Goal: Transaction & Acquisition: Obtain resource

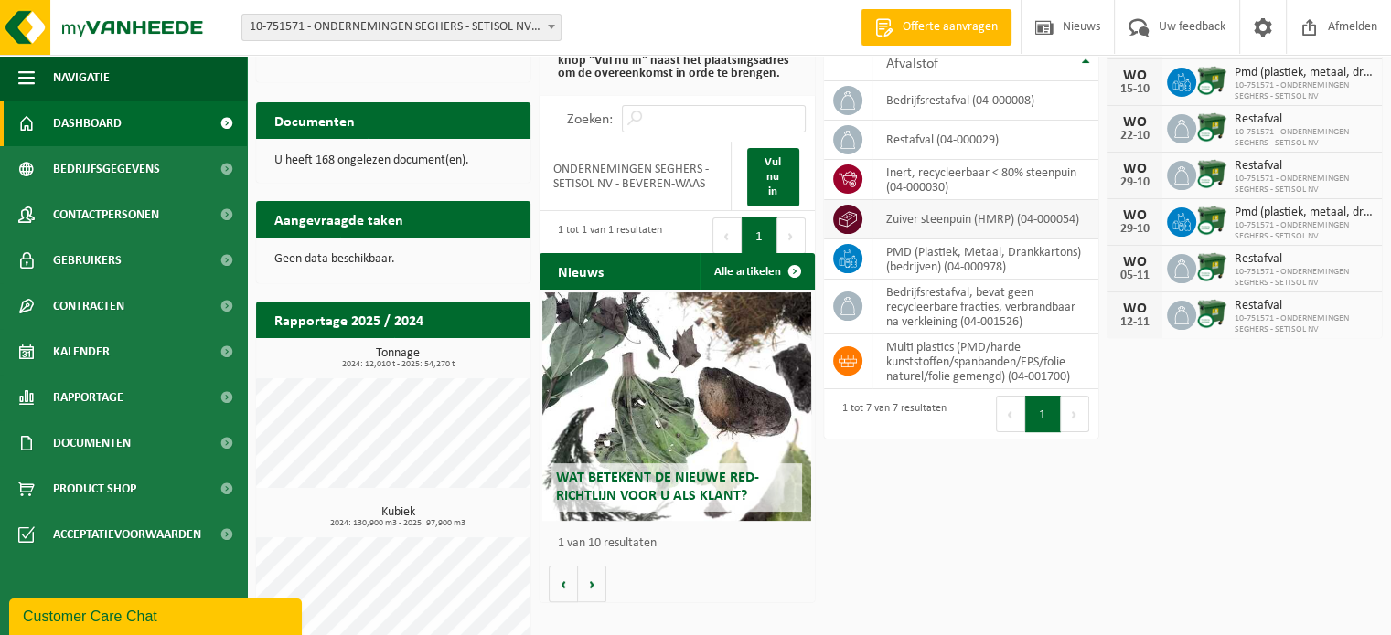
click at [938, 209] on td "zuiver steenpuin (HMRP) (04-000054)" at bounding box center [985, 219] width 226 height 39
click at [965, 183] on td "inert, recycleerbaar < 80% steenpuin (04-000030)" at bounding box center [985, 180] width 226 height 40
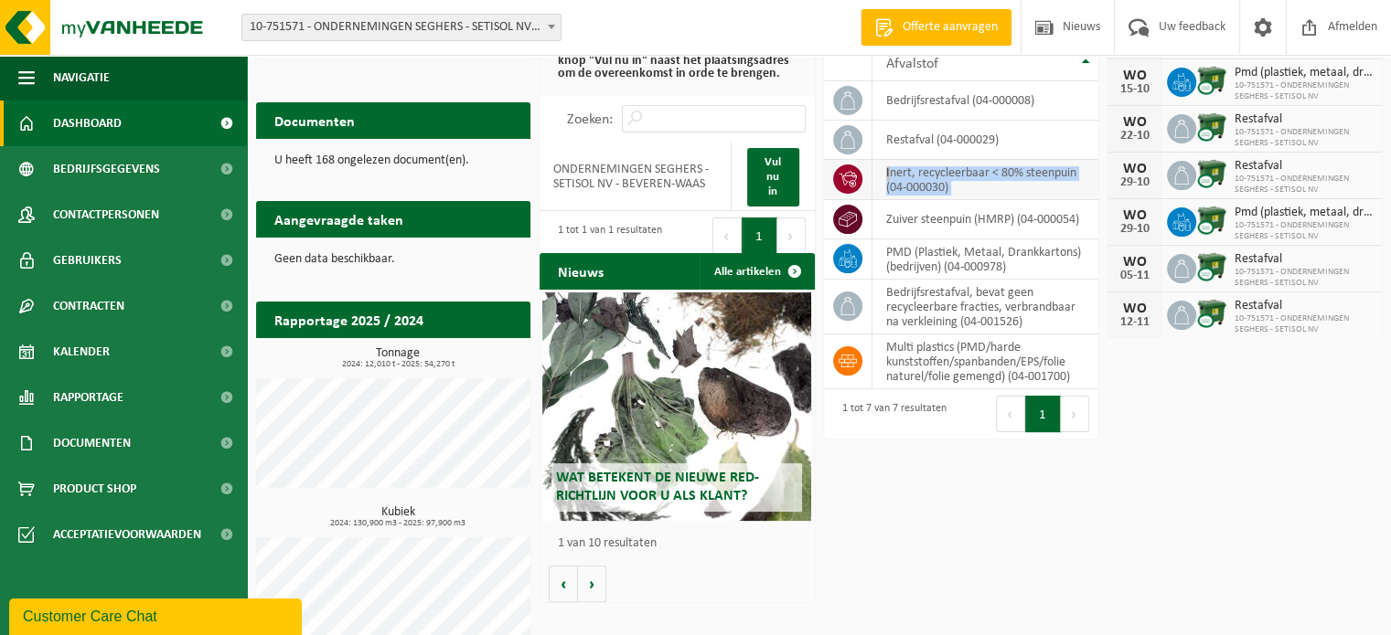
click at [966, 182] on td "inert, recycleerbaar < 80% steenpuin (04-000030)" at bounding box center [985, 180] width 226 height 40
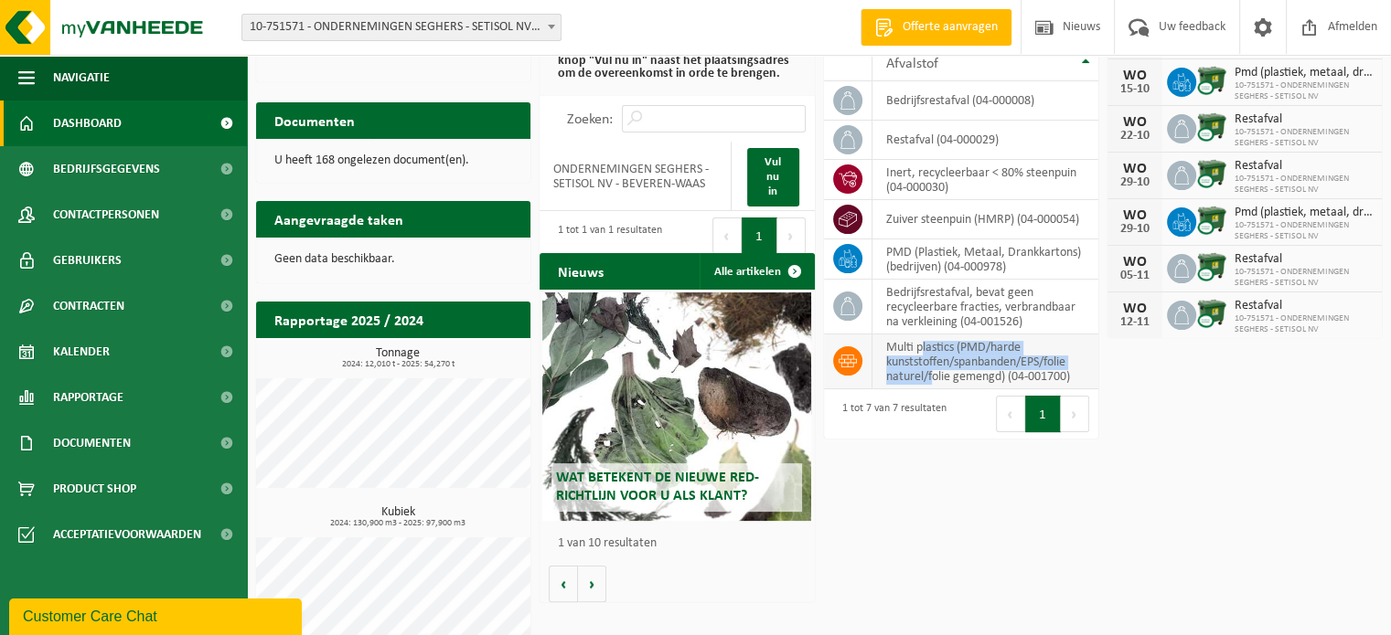
click at [931, 378] on td "multi plastics (PMD/harde kunststoffen/spanbanden/EPS/folie naturel/folie gemen…" at bounding box center [985, 362] width 226 height 55
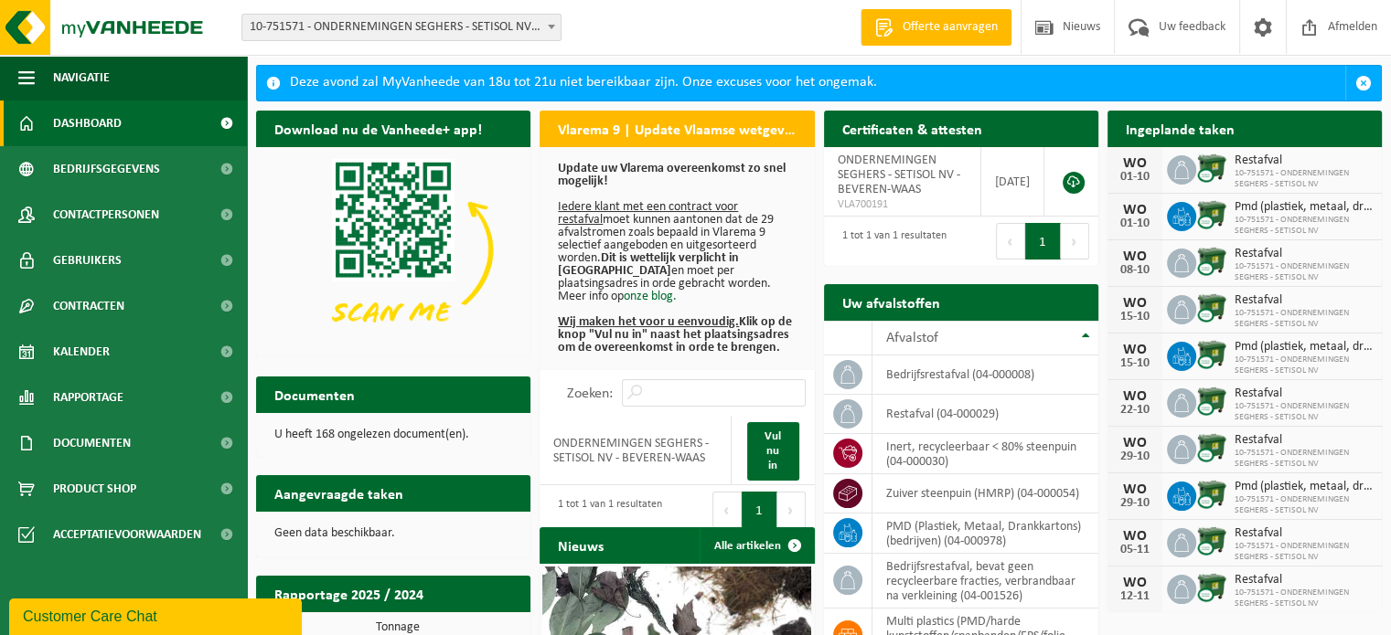
click at [976, 295] on div "Uw afvalstoffen Ophaling aanvragen" at bounding box center [961, 302] width 274 height 37
click at [893, 304] on h2 "Uw afvalstoffen" at bounding box center [891, 302] width 134 height 36
drag, startPoint x: 894, startPoint y: 303, endPoint x: 838, endPoint y: 306, distance: 55.9
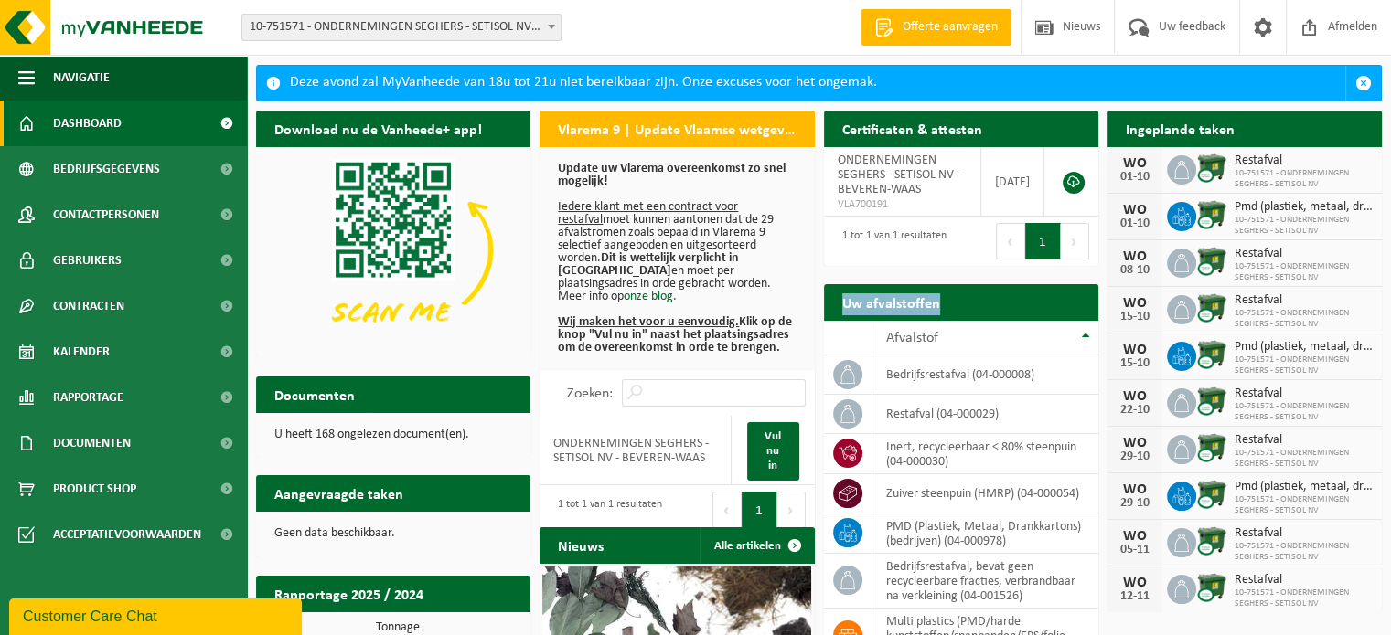
click at [892, 303] on h2 "Uw afvalstoffen" at bounding box center [891, 302] width 134 height 36
drag, startPoint x: 377, startPoint y: 440, endPoint x: 389, endPoint y: 438, distance: 12.0
click at [377, 440] on p "U heeft 168 ongelezen document(en)." at bounding box center [393, 435] width 238 height 13
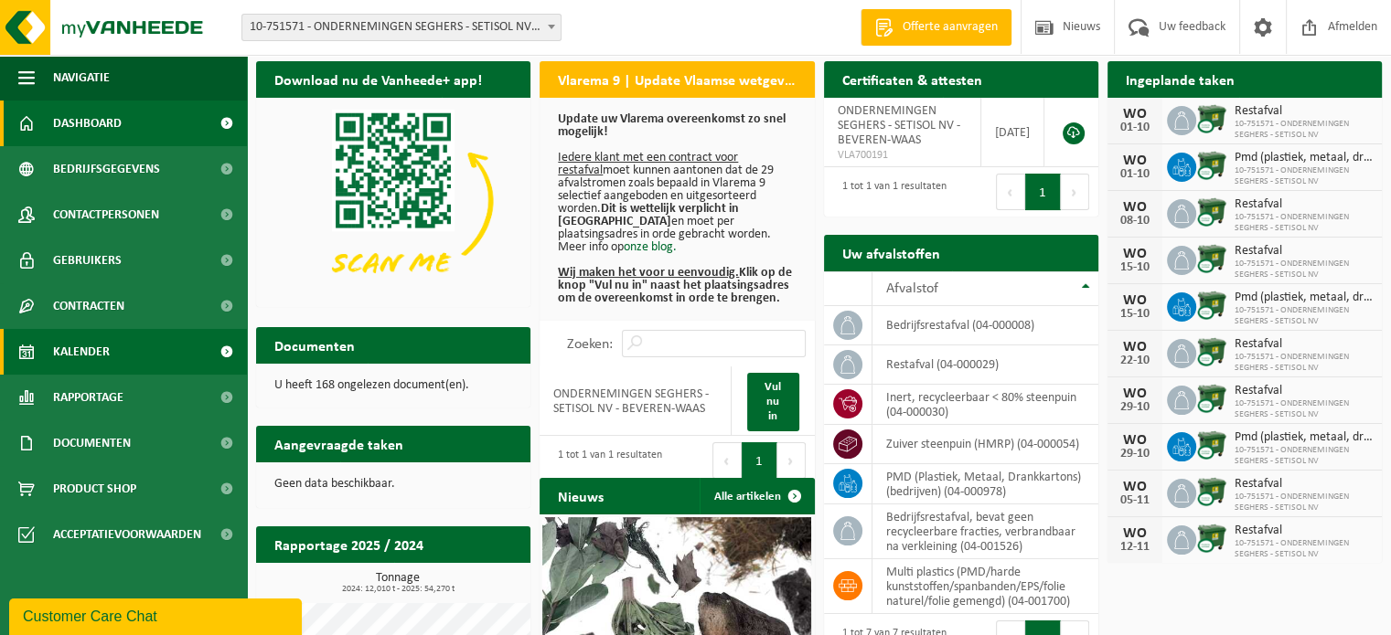
scroll to position [183, 0]
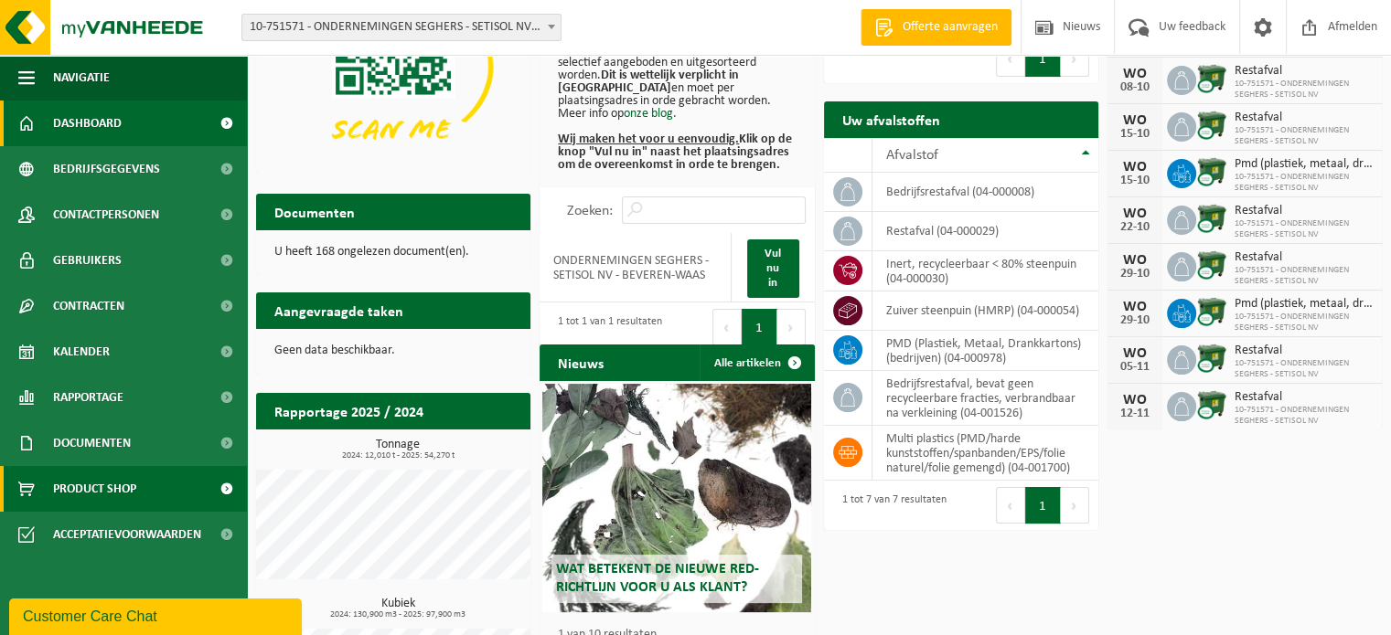
click at [67, 496] on span "Product Shop" at bounding box center [94, 489] width 83 height 46
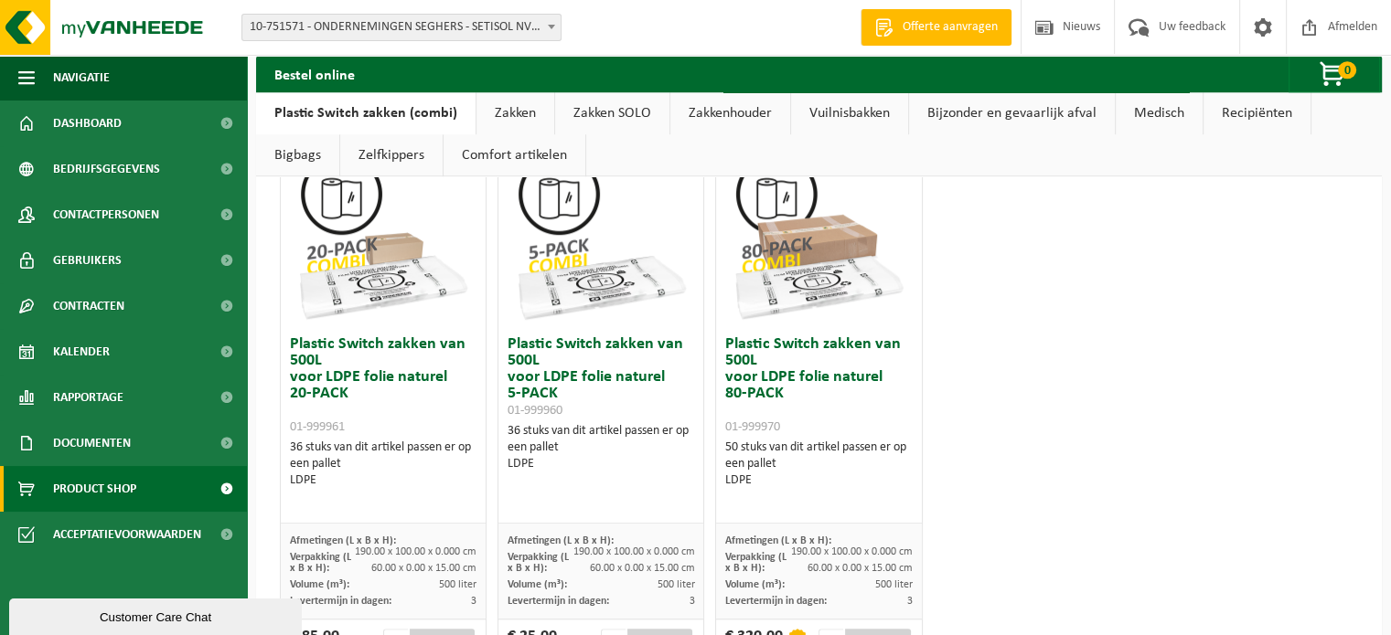
scroll to position [1317, 0]
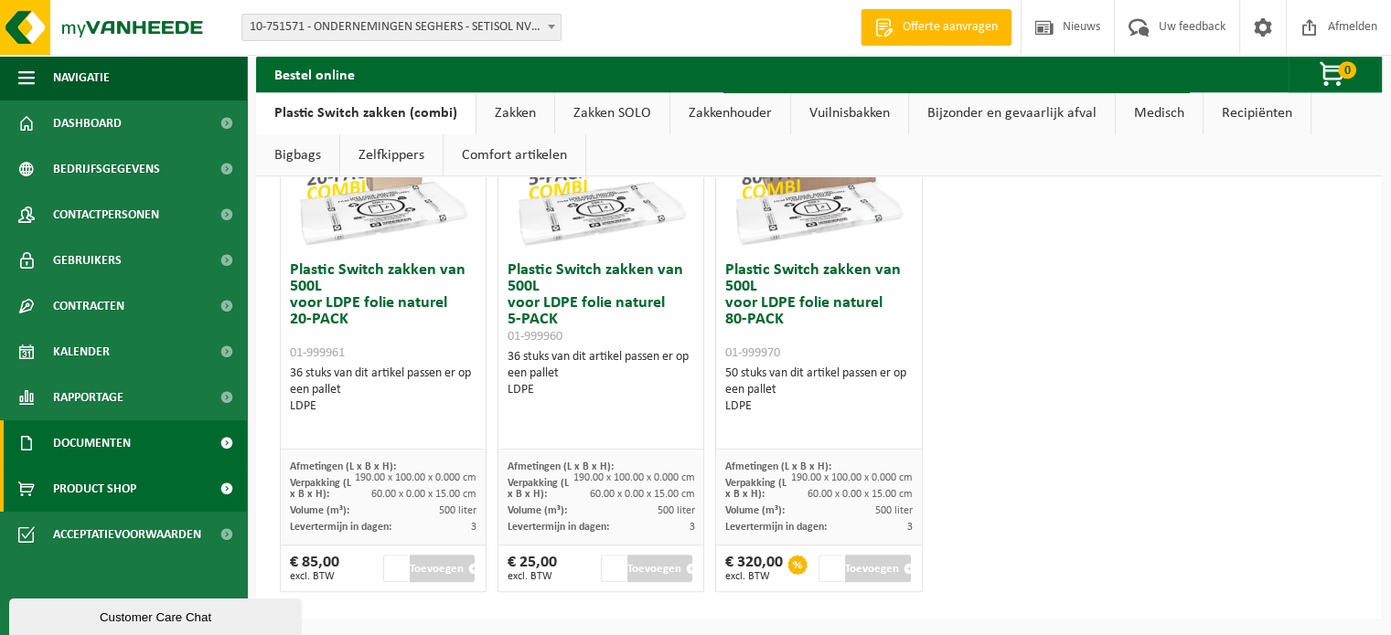
click at [141, 449] on link "Documenten" at bounding box center [123, 444] width 247 height 46
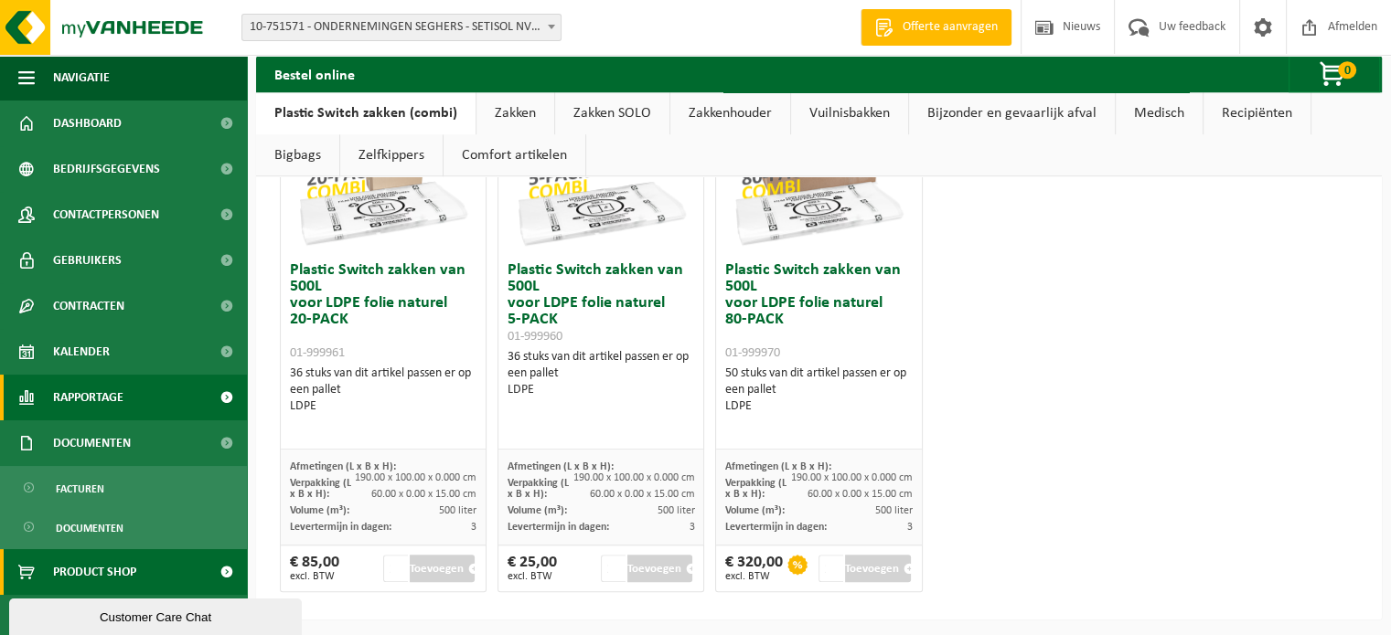
click at [141, 413] on link "Rapportage" at bounding box center [123, 398] width 247 height 46
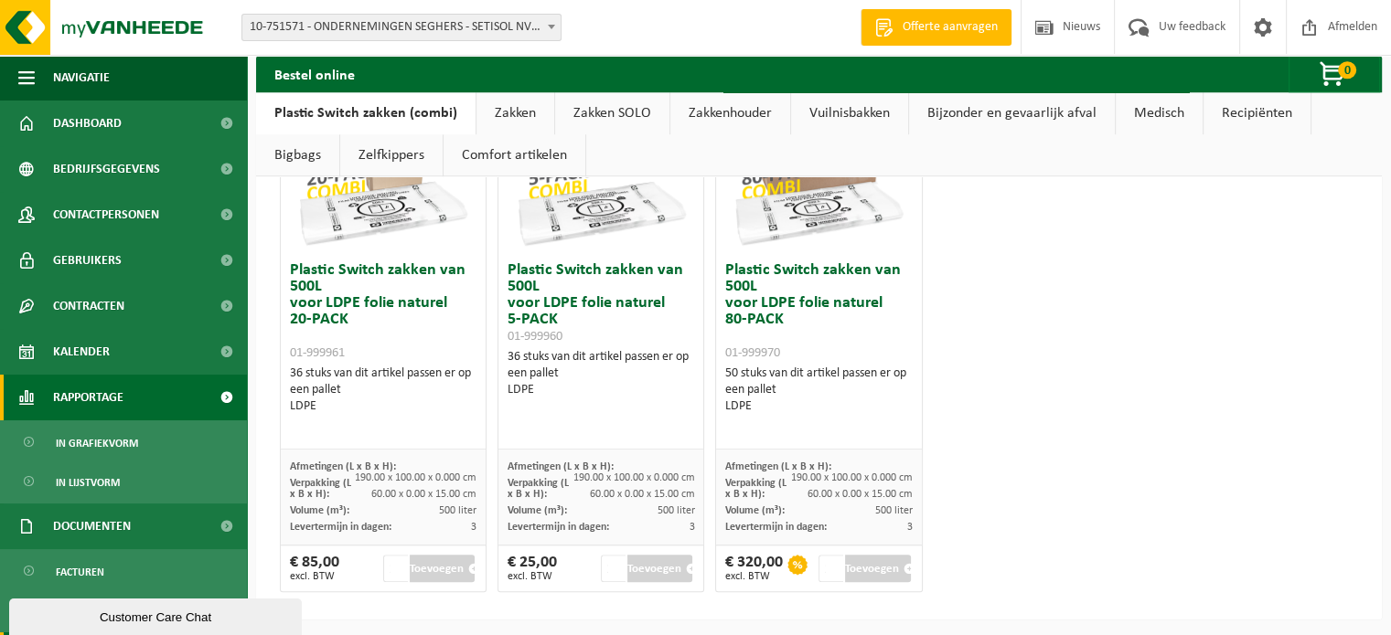
click at [152, 382] on link "Rapportage" at bounding box center [123, 398] width 247 height 46
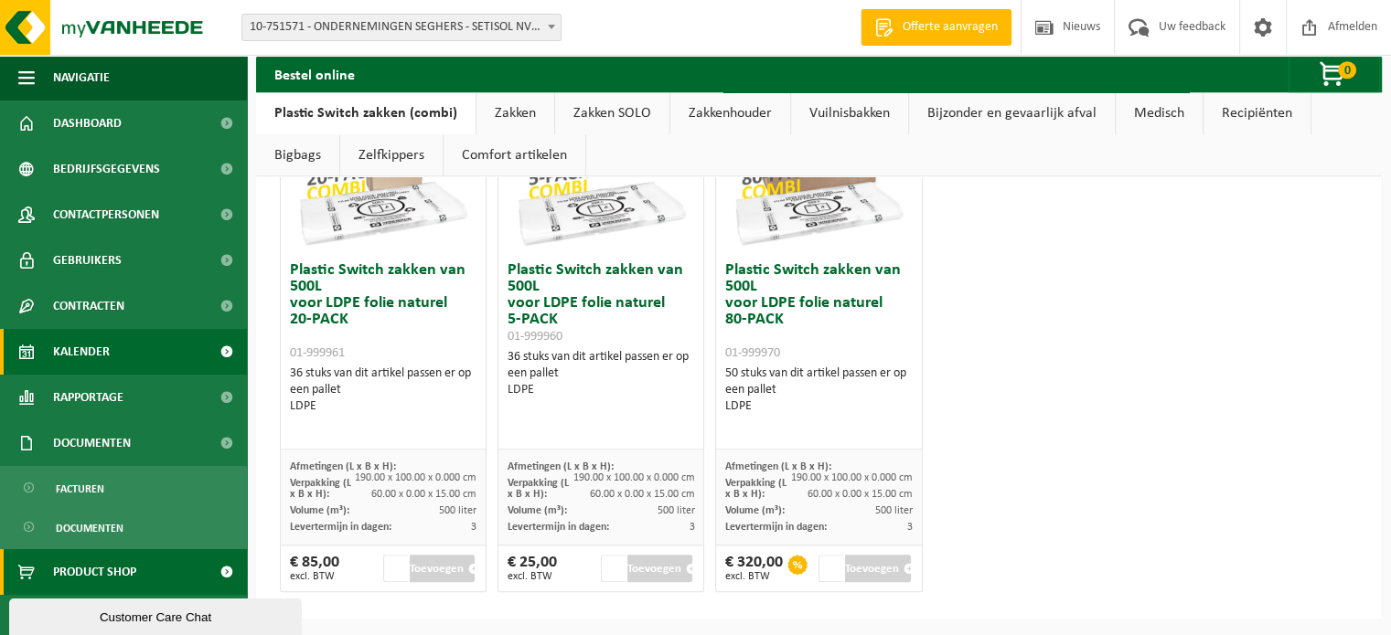
click at [173, 367] on link "Kalender" at bounding box center [123, 352] width 247 height 46
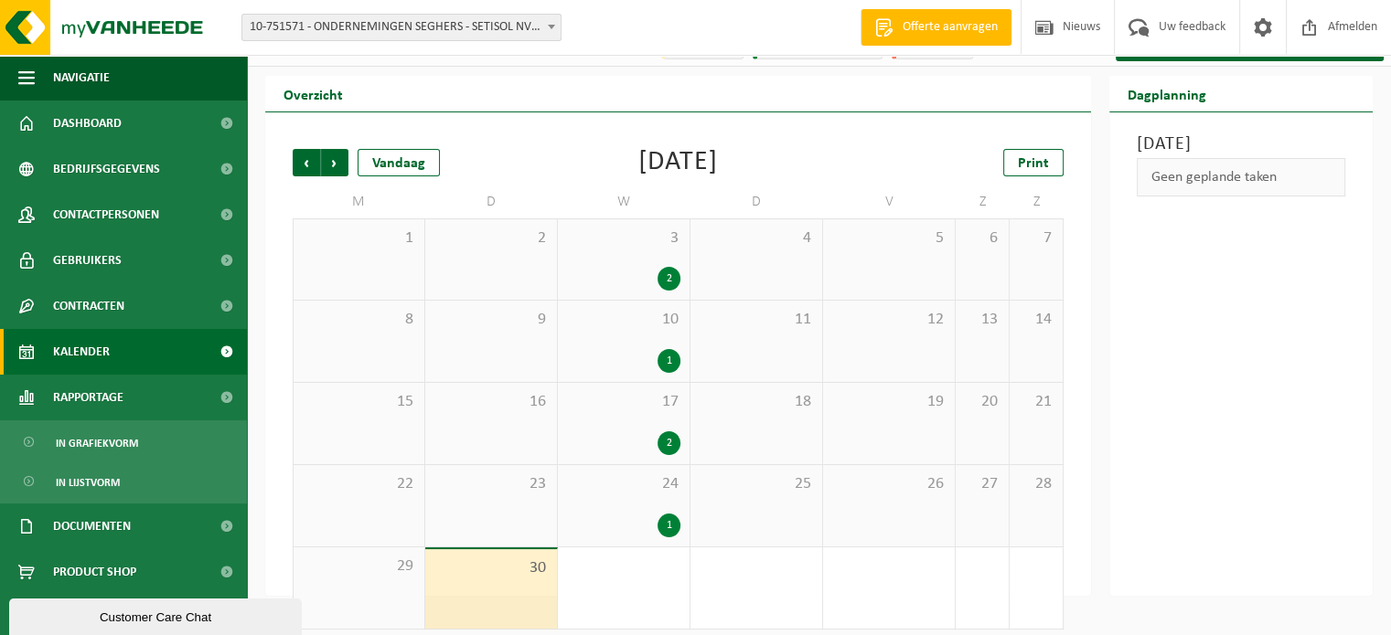
scroll to position [42, 0]
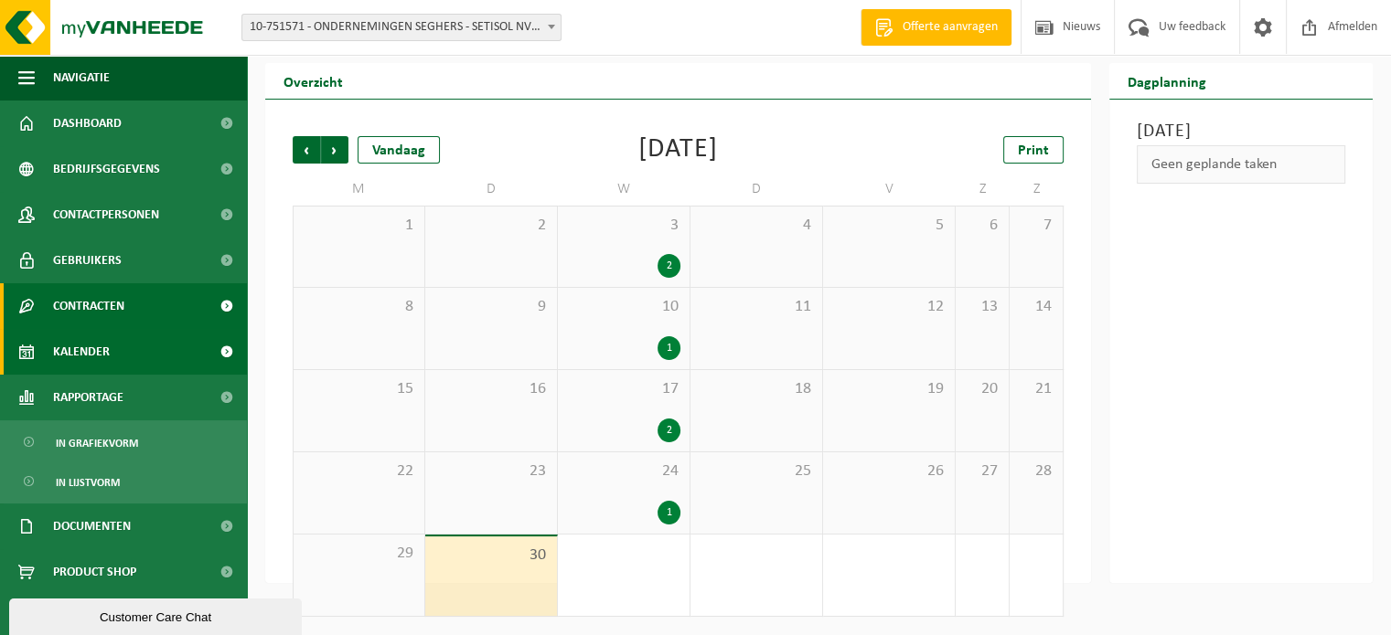
click at [166, 314] on link "Contracten" at bounding box center [123, 306] width 247 height 46
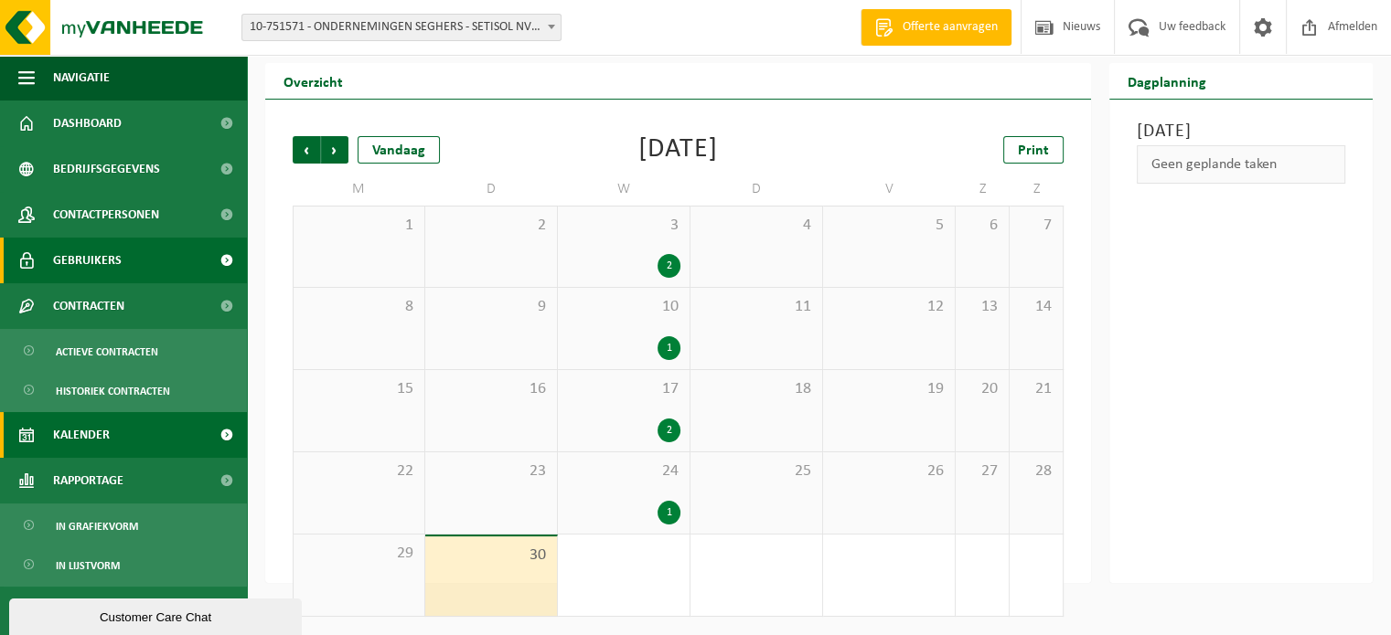
click at [168, 272] on link "Gebruikers" at bounding box center [123, 261] width 247 height 46
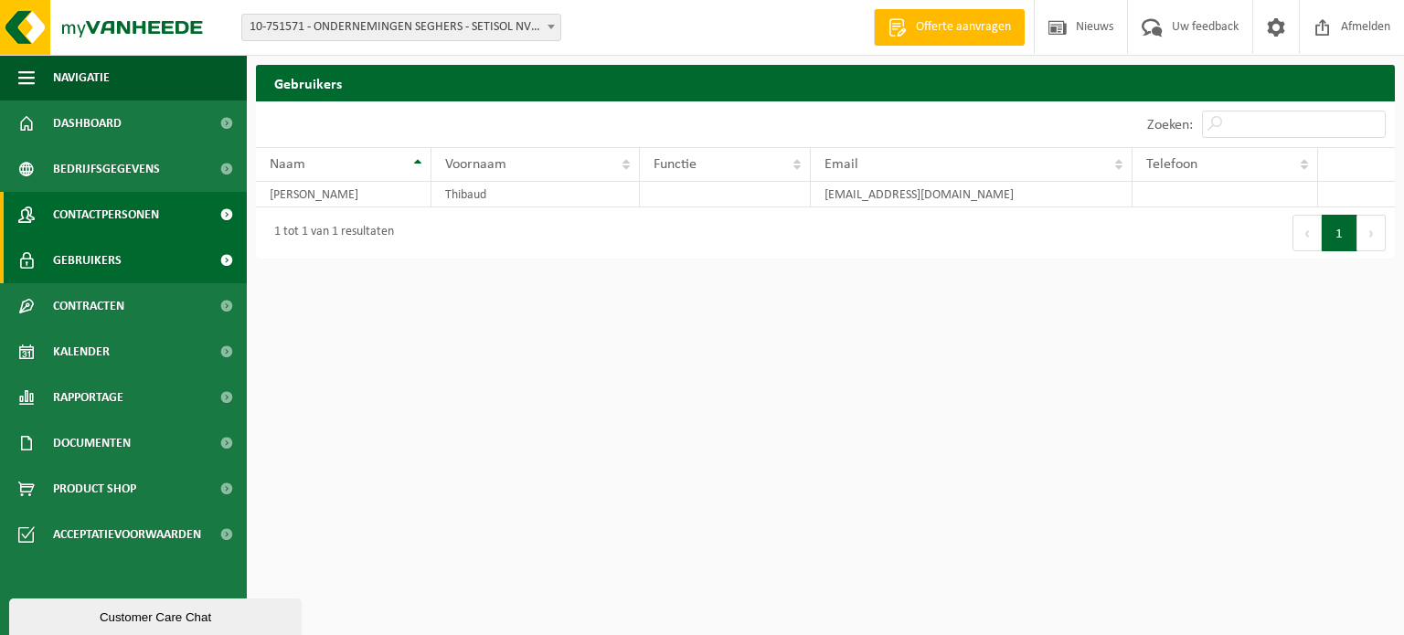
click at [91, 215] on span "Contactpersonen" at bounding box center [106, 215] width 106 height 46
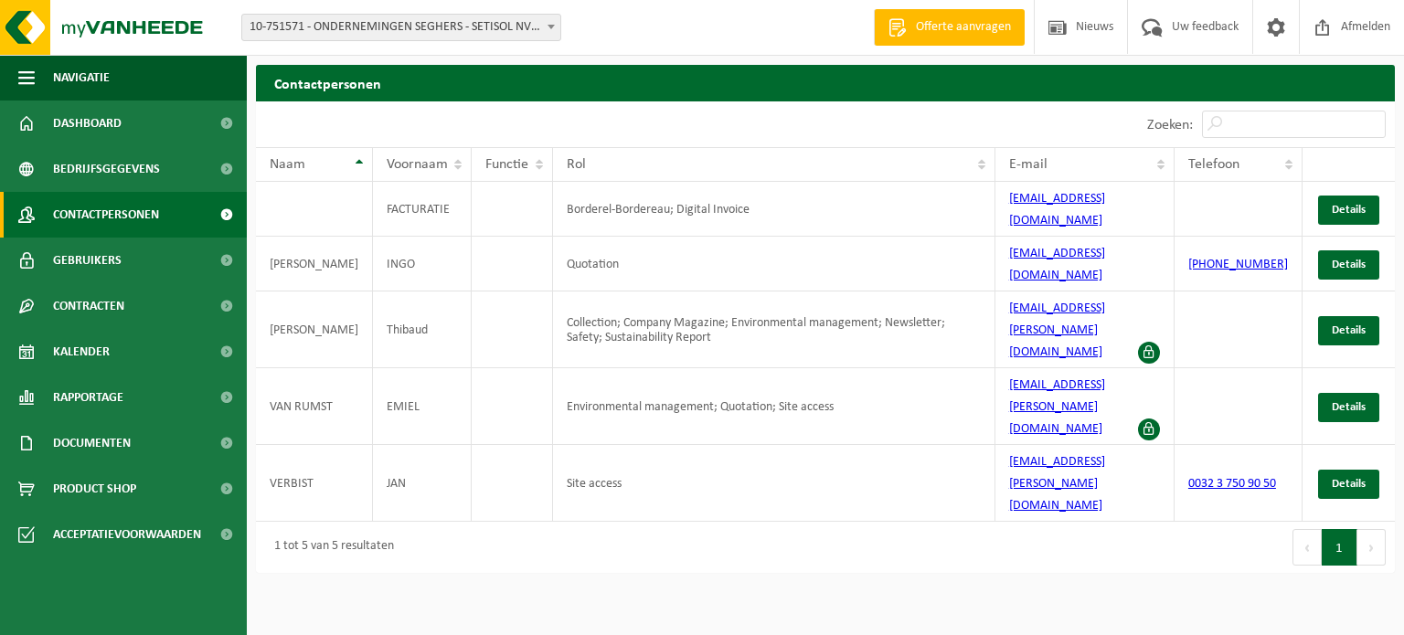
click at [128, 178] on span "Bedrijfsgegevens" at bounding box center [106, 169] width 107 height 46
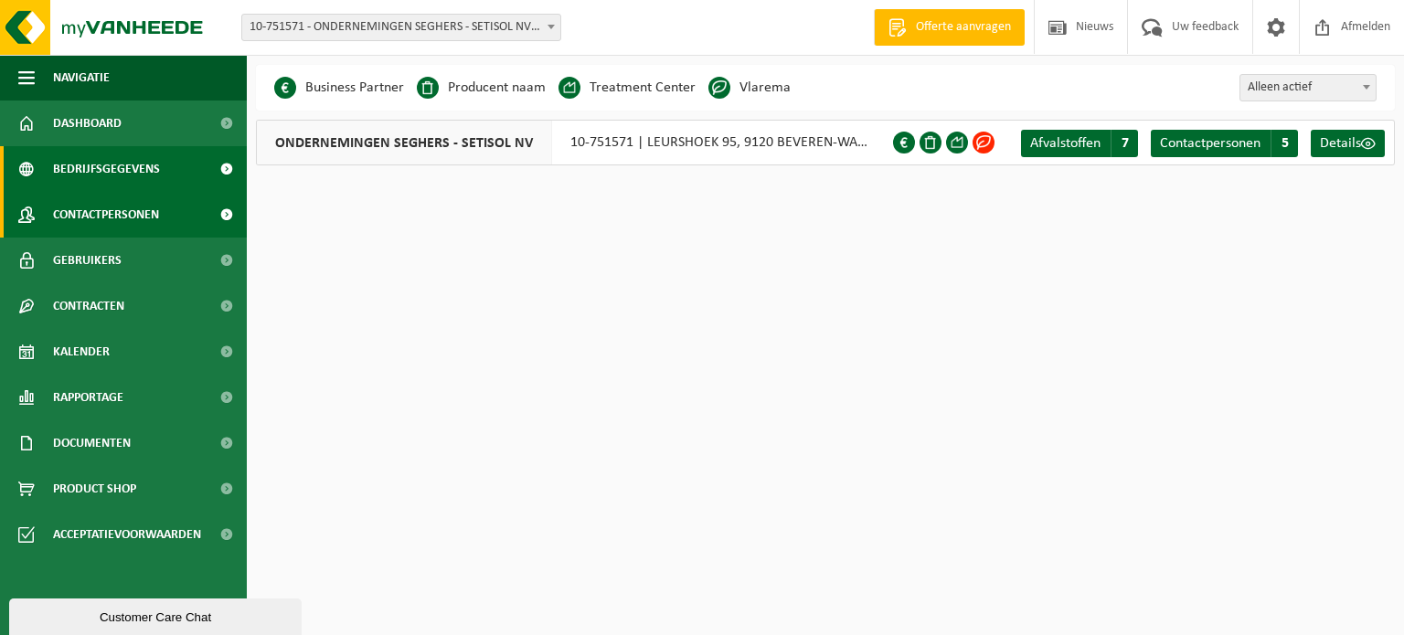
click at [114, 194] on span "Contactpersonen" at bounding box center [106, 215] width 106 height 46
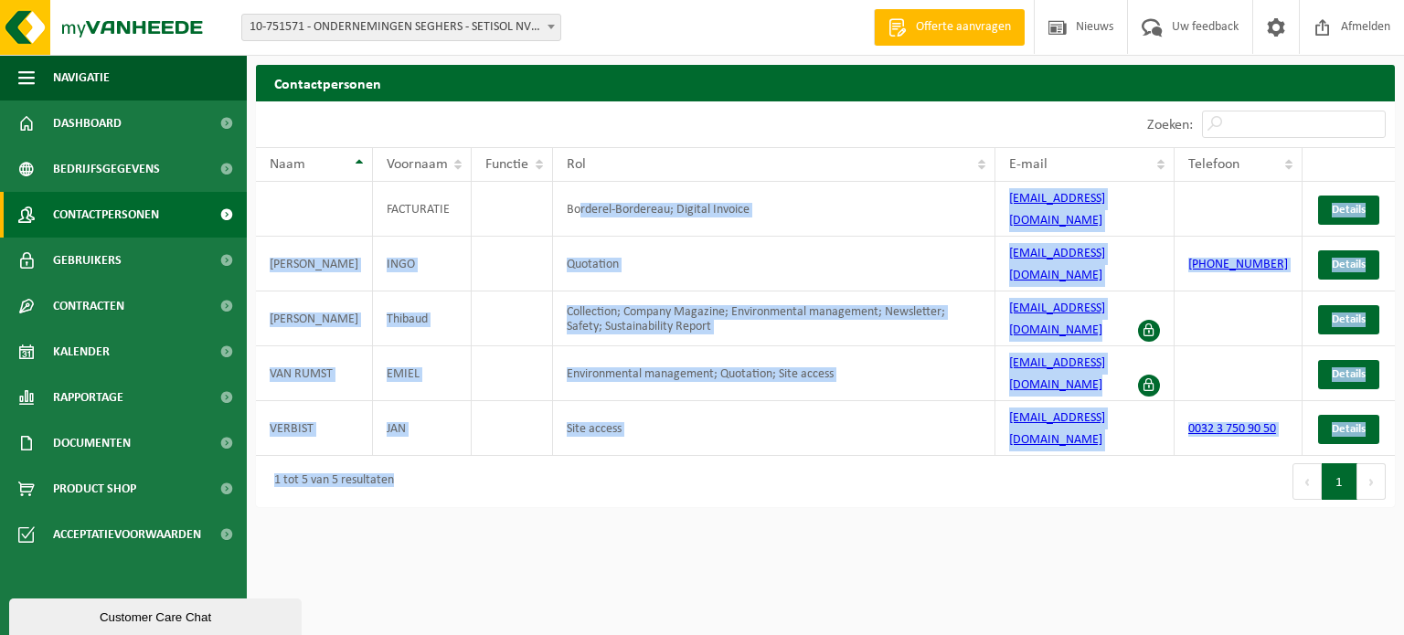
drag, startPoint x: 546, startPoint y: 203, endPoint x: 576, endPoint y: 412, distance: 211.5
click at [571, 412] on div "10 25 50 100 10 resultaten weergeven Zoeken: Naam Voornaam Functie Rol E-mail T…" at bounding box center [825, 304] width 1139 height 406
click at [670, 453] on div "Contactpersonen Even geduld. Door de grote hoeveelheid gegevens duurt het laden…" at bounding box center [825, 291] width 1157 height 452
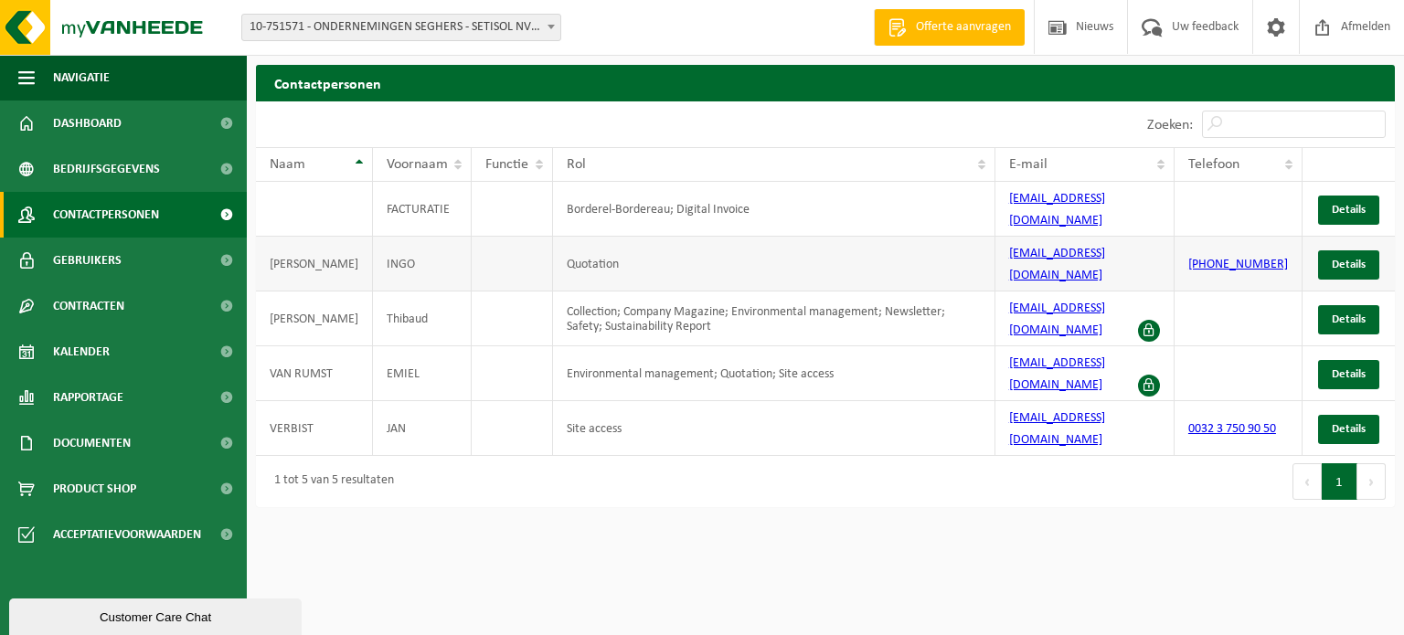
click at [553, 244] on td "Quotation" at bounding box center [774, 264] width 443 height 55
click at [558, 204] on td "Borderel-Bordereau; Digital Invoice" at bounding box center [774, 209] width 443 height 55
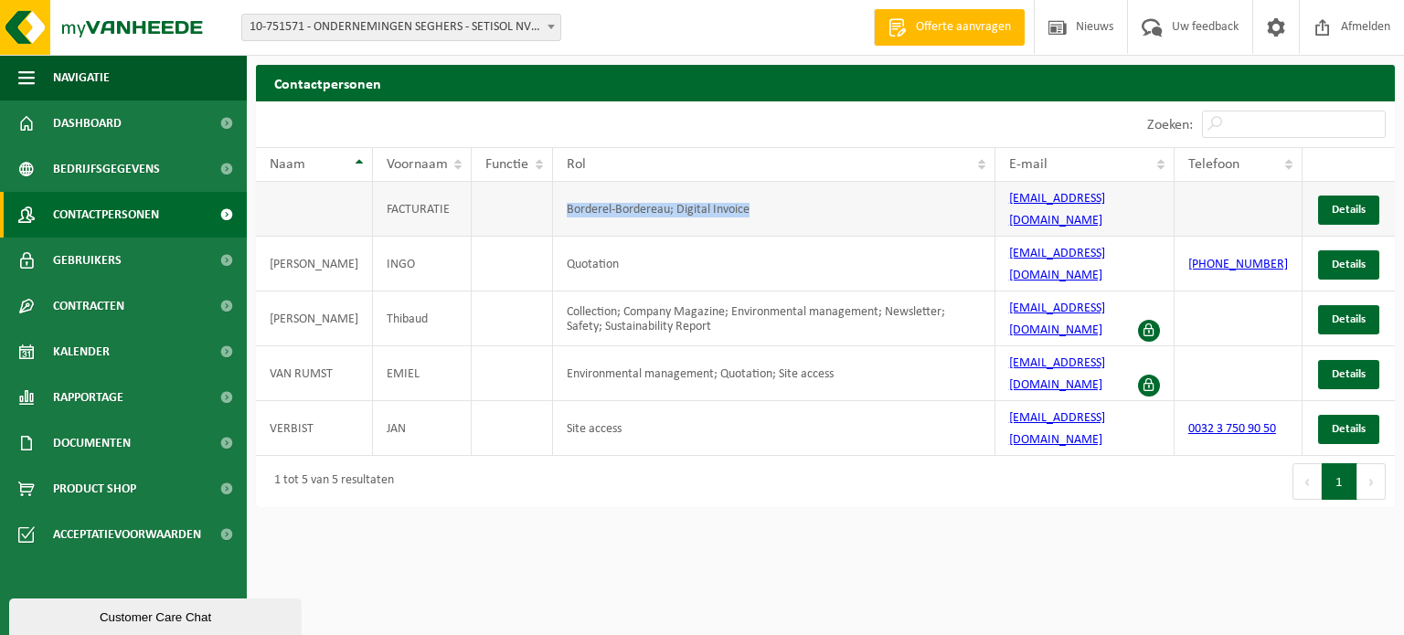
click at [558, 204] on td "Borderel-Bordereau; Digital Invoice" at bounding box center [774, 209] width 443 height 55
click at [561, 200] on td "Borderel-Bordereau; Digital Invoice" at bounding box center [774, 209] width 443 height 55
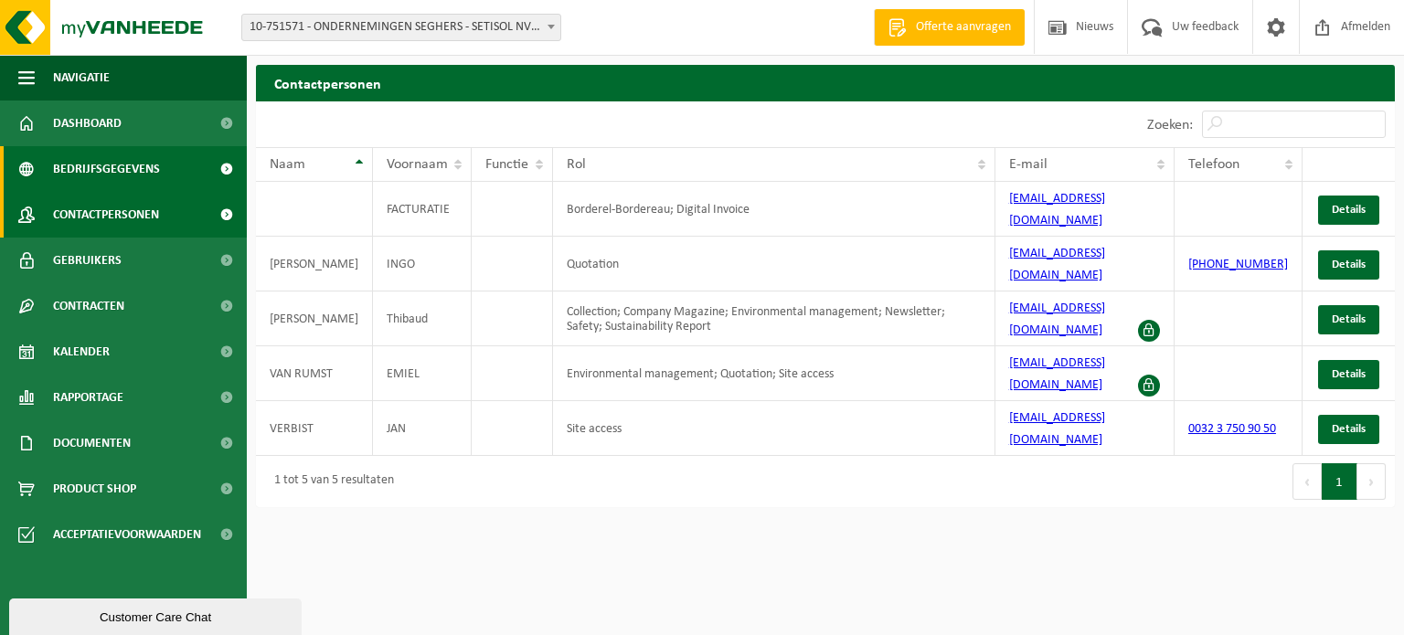
click at [144, 178] on span "Bedrijfsgegevens" at bounding box center [106, 169] width 107 height 46
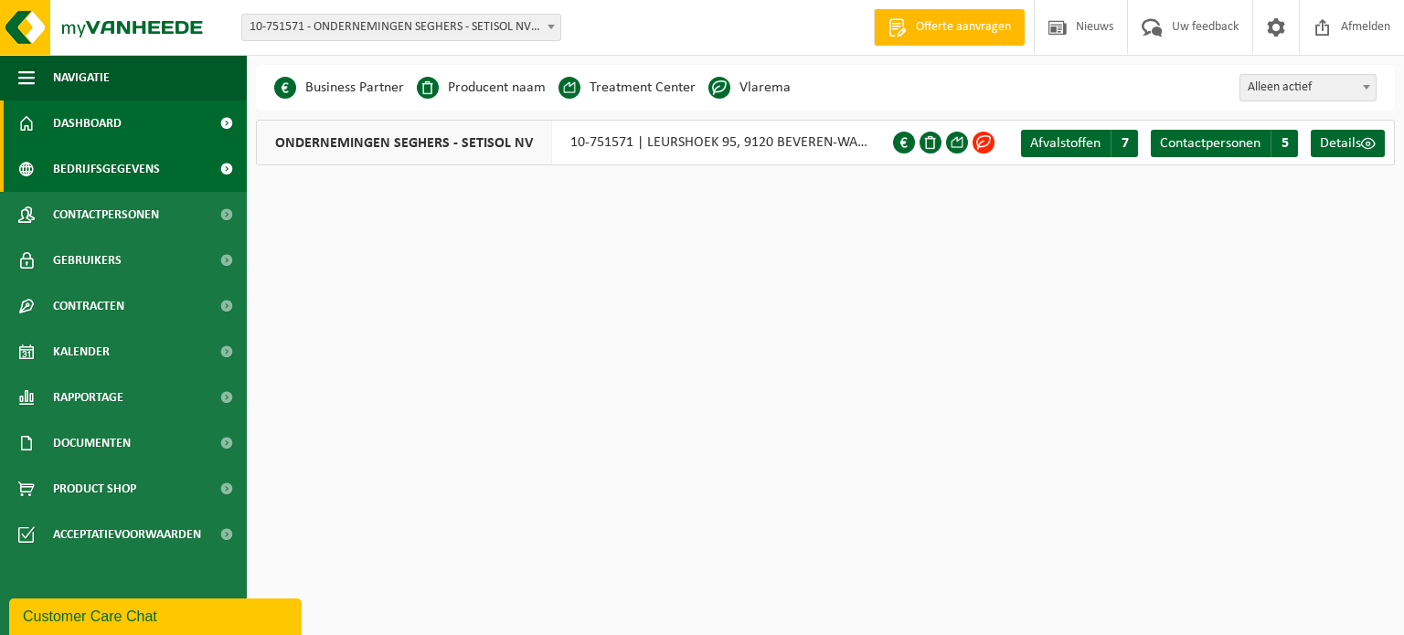
click at [67, 114] on span "Dashboard" at bounding box center [87, 124] width 69 height 46
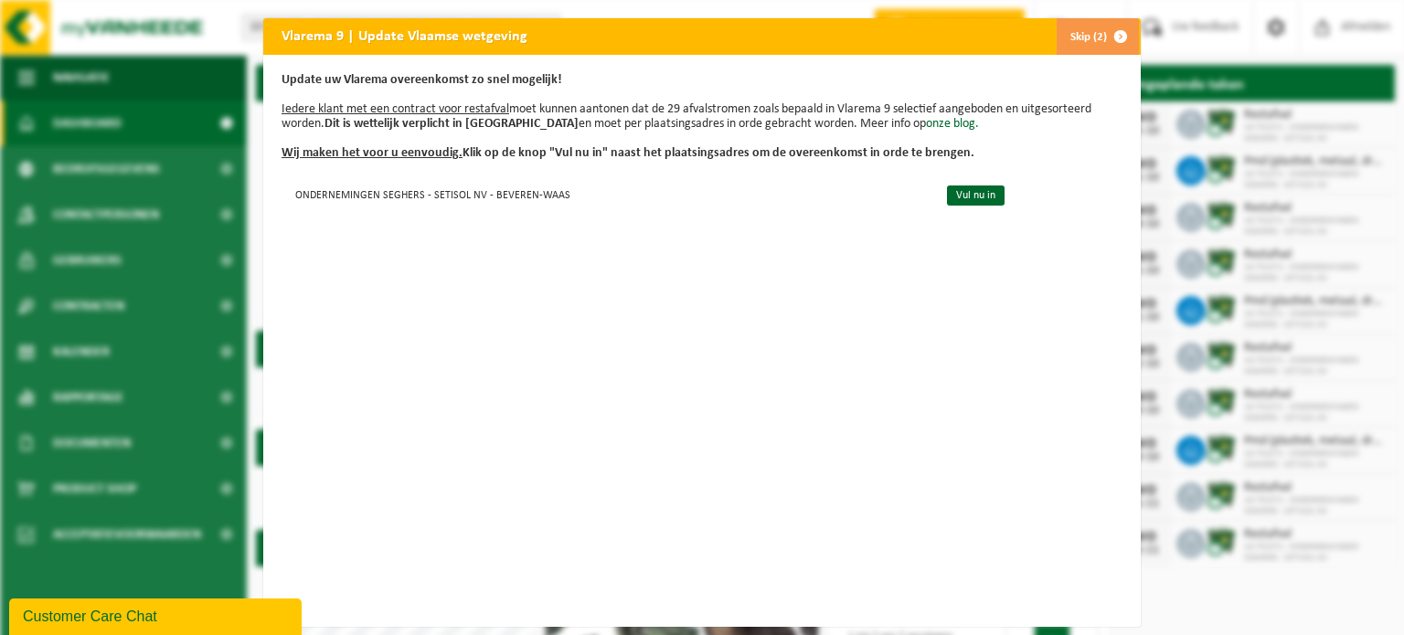
click at [1115, 27] on span "button" at bounding box center [1121, 36] width 37 height 37
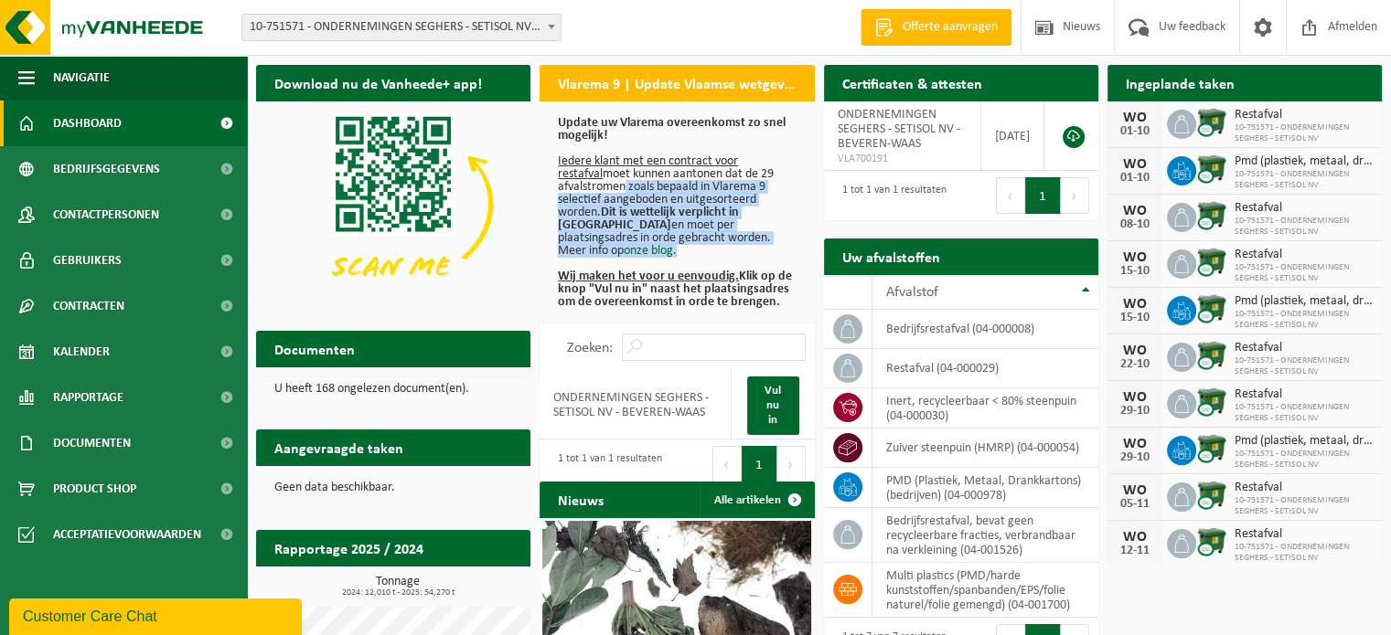
drag, startPoint x: 617, startPoint y: 193, endPoint x: 592, endPoint y: 250, distance: 61.8
click at [592, 256] on p "Update uw Vlarema overeenkomst zo snel mogelijk! Iedere klant met een contract …" at bounding box center [677, 213] width 238 height 192
click at [612, 226] on b "Dit is wettelijk verplicht in Vlaanderen" at bounding box center [648, 219] width 181 height 27
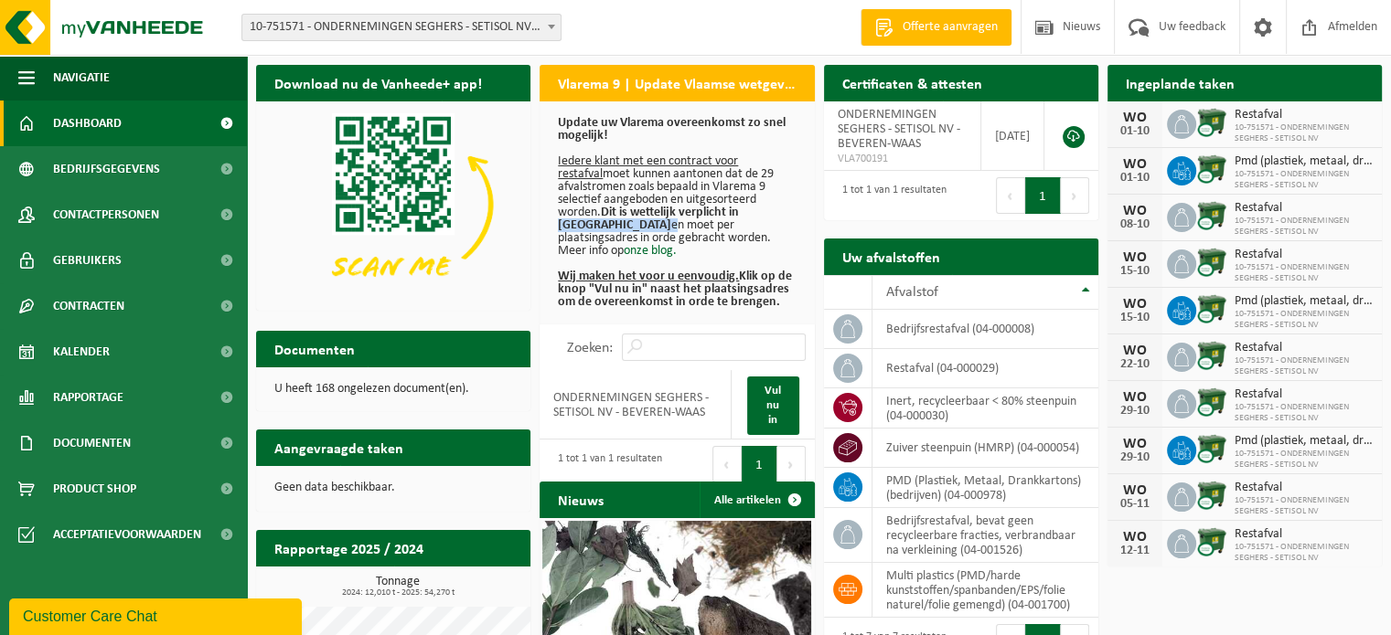
click at [611, 228] on b "Dit is wettelijk verplicht in Vlaanderen" at bounding box center [648, 219] width 181 height 27
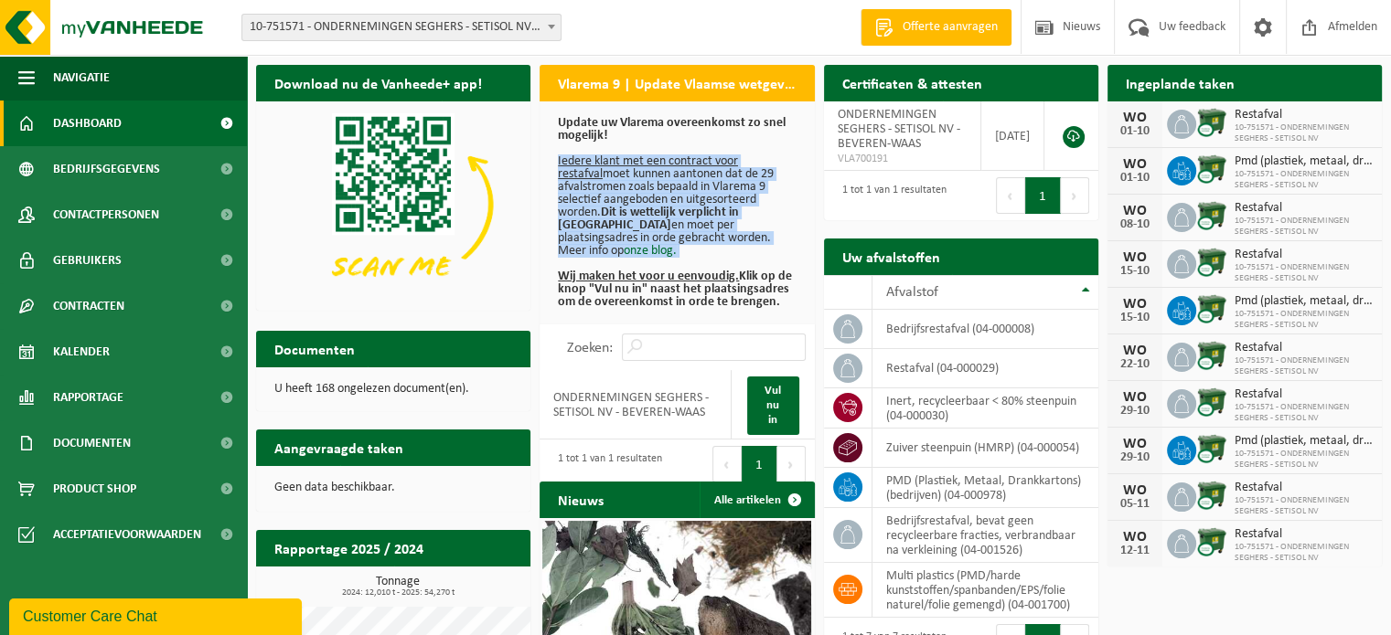
click at [611, 228] on b "Dit is wettelijk verplicht in Vlaanderen" at bounding box center [648, 219] width 181 height 27
click at [624, 211] on b "Dit is wettelijk verplicht in Vlaanderen" at bounding box center [648, 219] width 181 height 27
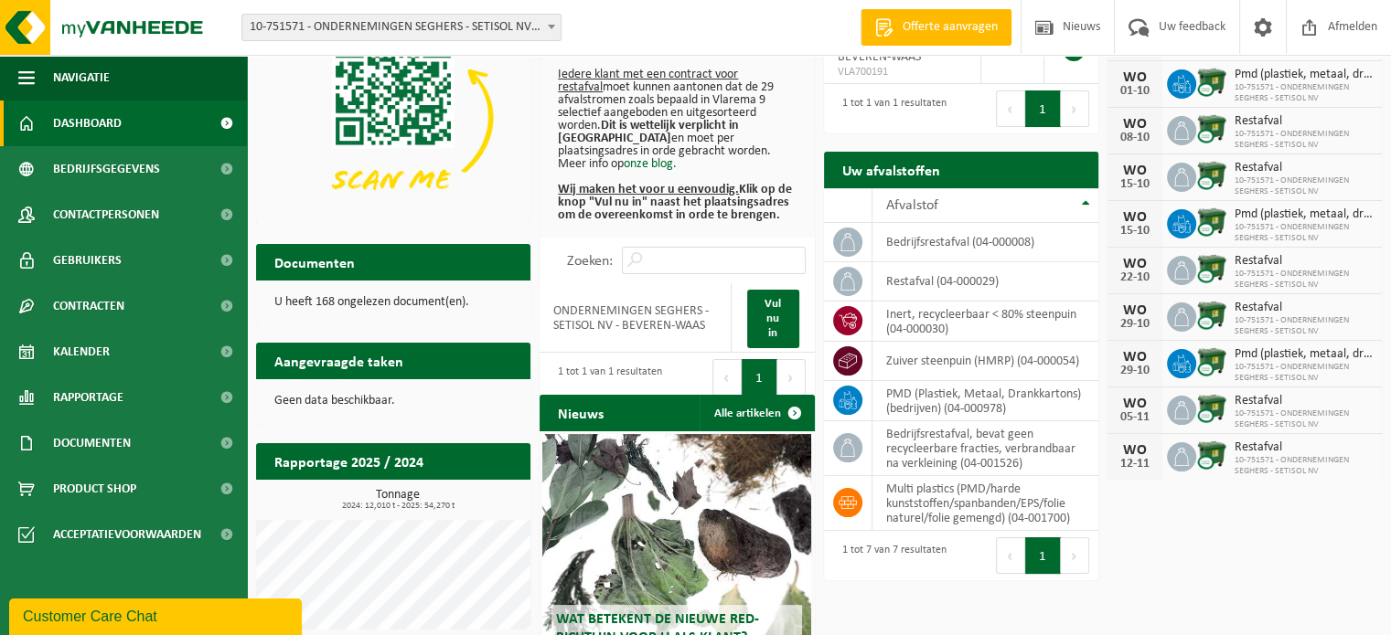
scroll to position [258, 0]
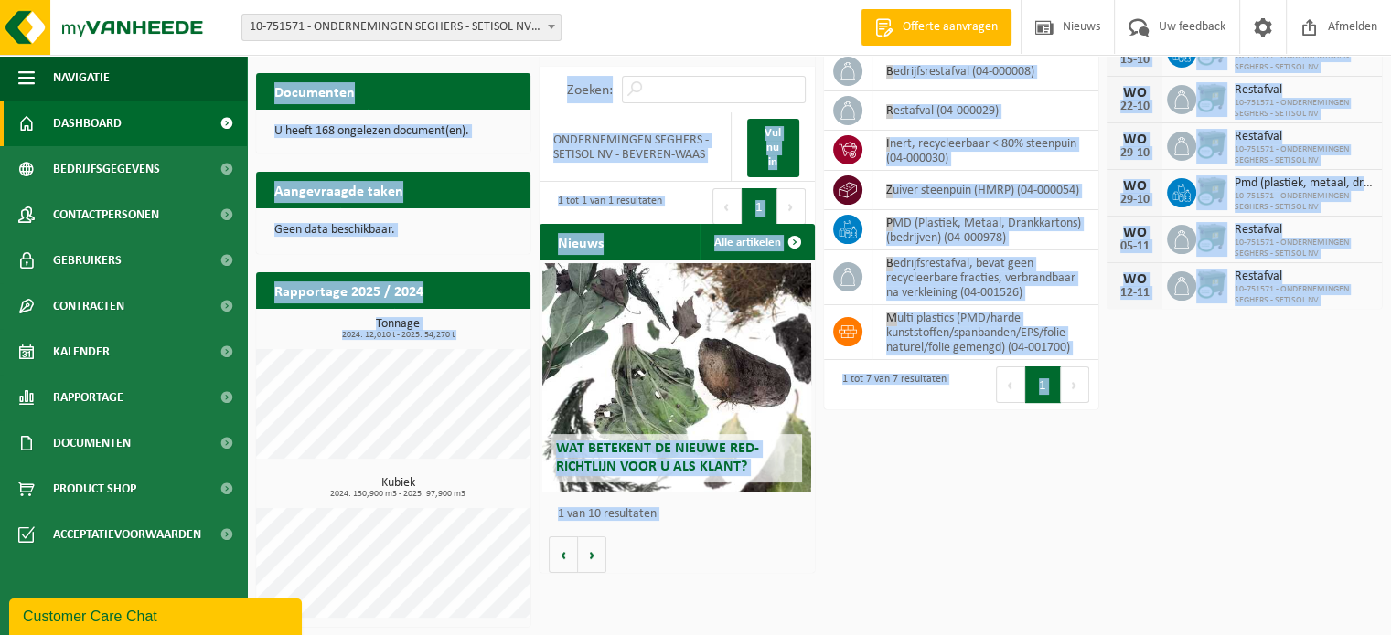
click at [368, 380] on div "Download nu de Vanheede+ app! Verberg Vlarema 9 | Update Vlaamse wetgeving Upda…" at bounding box center [818, 217] width 1135 height 838
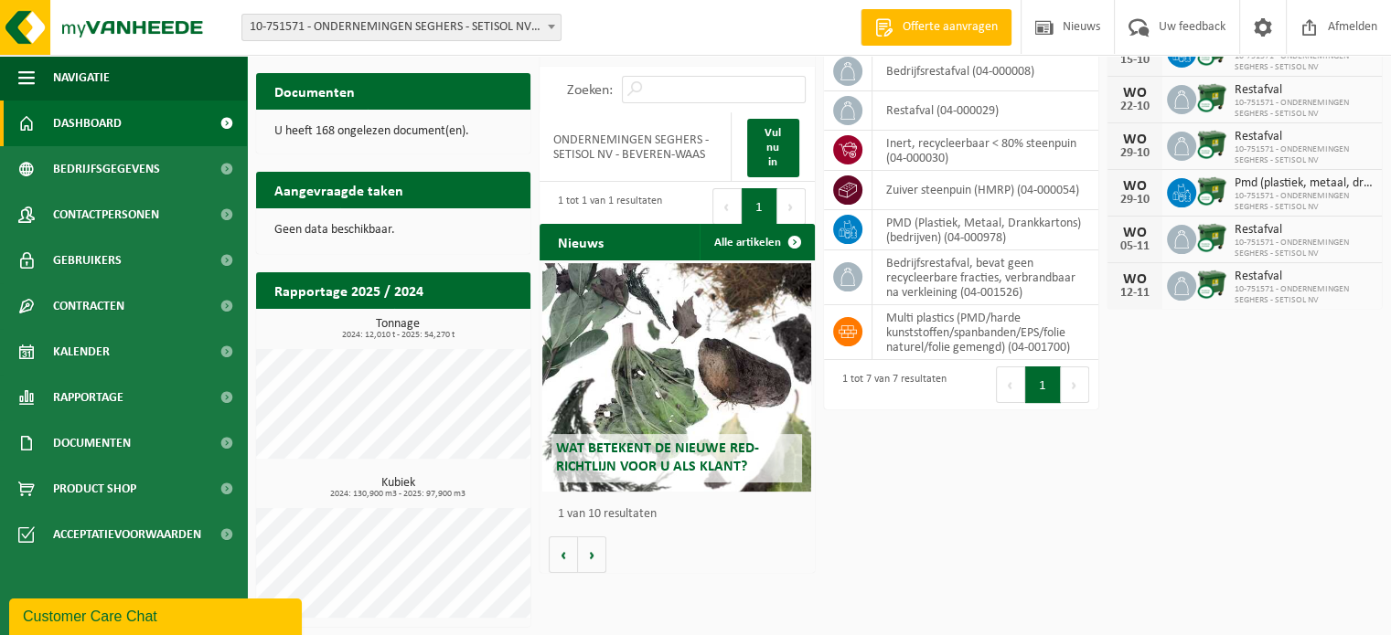
click at [958, 522] on div "Download nu de Vanheede+ app! Verberg Vlarema 9 | Update Vlaamse wetgeving Upda…" at bounding box center [818, 217] width 1135 height 838
drag, startPoint x: 1035, startPoint y: 341, endPoint x: 988, endPoint y: 317, distance: 52.3
click at [988, 317] on td "multi plastics (PMD/harde kunststoffen/spanbanden/EPS/folie naturel/folie gemen…" at bounding box center [985, 332] width 226 height 55
click at [989, 317] on td "multi plastics (PMD/harde kunststoffen/spanbanden/EPS/folie naturel/folie gemen…" at bounding box center [985, 332] width 226 height 55
click at [991, 317] on td "multi plastics (PMD/harde kunststoffen/spanbanden/EPS/folie naturel/folie gemen…" at bounding box center [985, 332] width 226 height 55
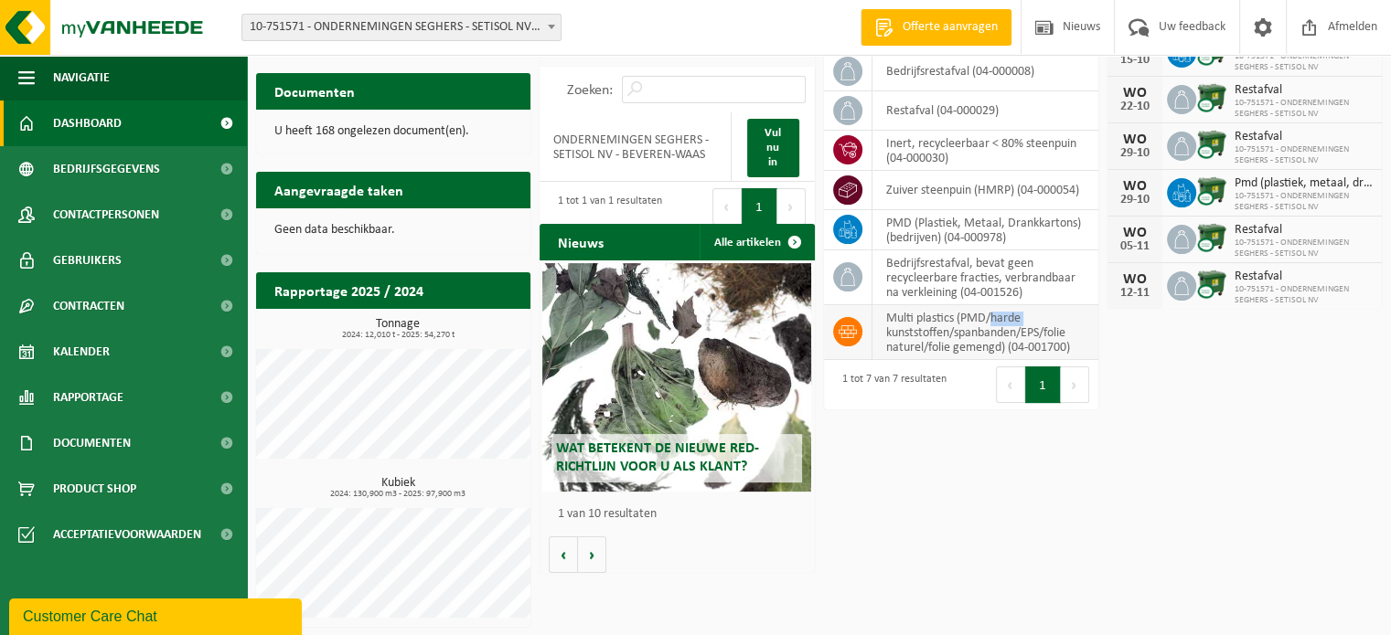
click at [987, 318] on td "multi plastics (PMD/harde kunststoffen/spanbanden/EPS/folie naturel/folie gemen…" at bounding box center [985, 332] width 226 height 55
click at [986, 318] on td "multi plastics (PMD/harde kunststoffen/spanbanden/EPS/folie naturel/folie gemen…" at bounding box center [985, 332] width 226 height 55
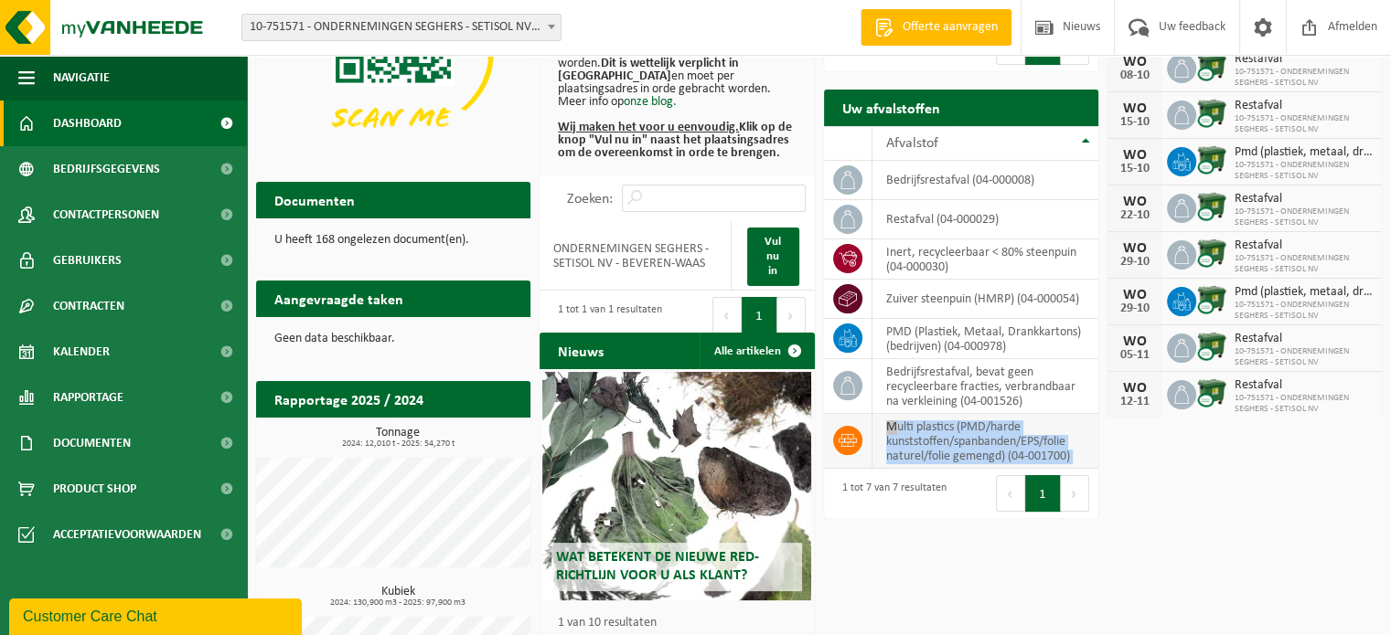
scroll to position [0, 0]
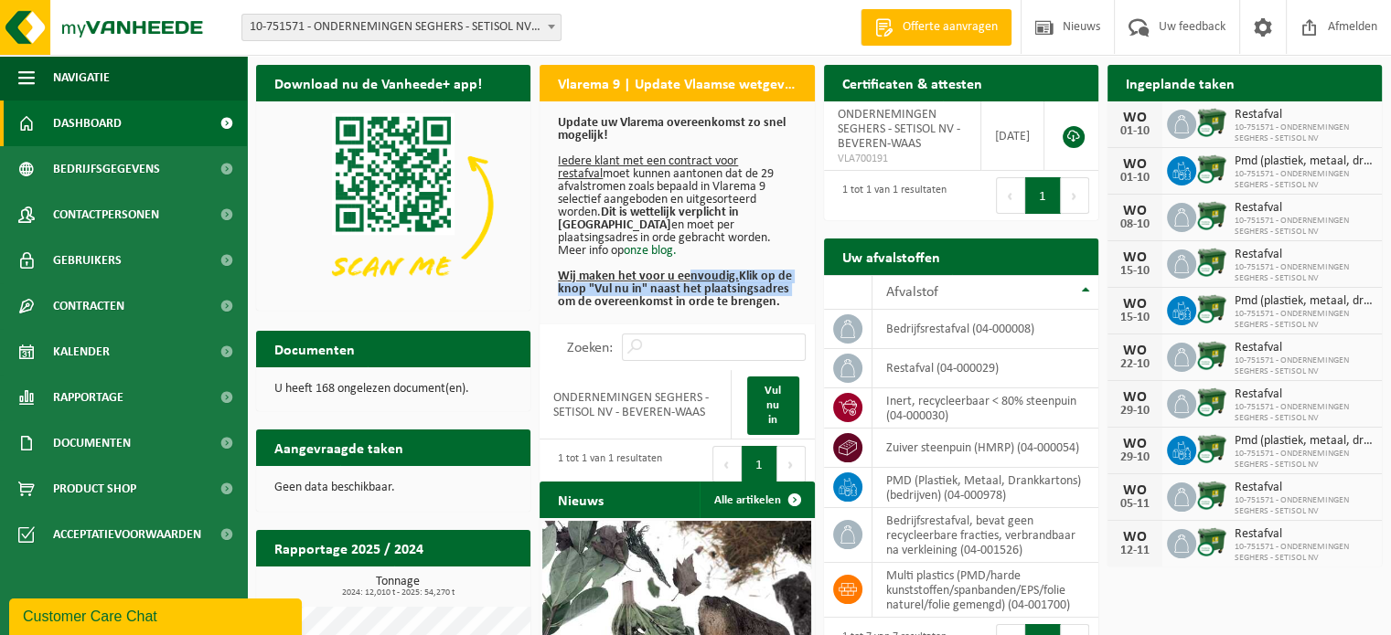
drag, startPoint x: 777, startPoint y: 284, endPoint x: 668, endPoint y: 269, distance: 109.9
click at [684, 277] on b "Wij maken het voor u eenvoudig. Klik op de knop "Vul nu in" naast het plaatsing…" at bounding box center [675, 289] width 234 height 39
drag, startPoint x: 626, startPoint y: 208, endPoint x: 576, endPoint y: 208, distance: 50.3
click at [625, 206] on b "Dit is wettelijk verplicht in Vlaanderen" at bounding box center [648, 219] width 181 height 27
drag, startPoint x: 619, startPoint y: 91, endPoint x: 702, endPoint y: 84, distance: 83.4
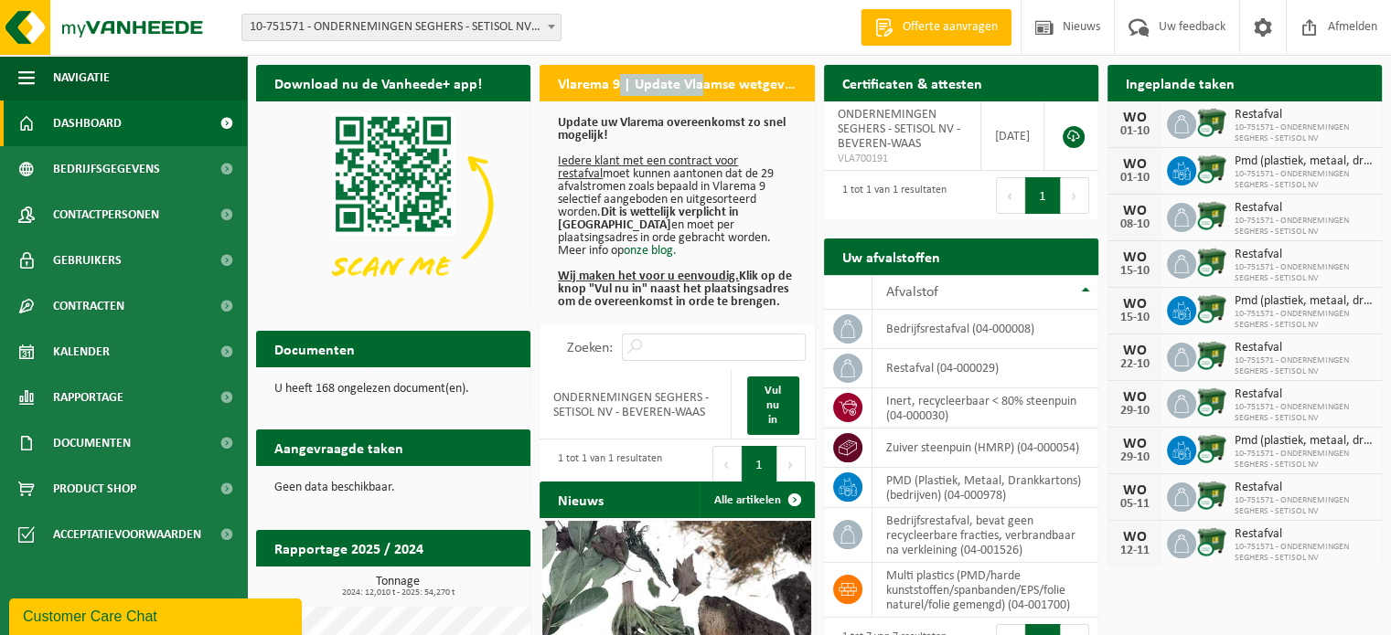
click at [702, 84] on h2 "Vlarema 9 | Update Vlaamse wetgeving" at bounding box center [676, 83] width 274 height 36
drag, startPoint x: 702, startPoint y: 84, endPoint x: 717, endPoint y: 84, distance: 14.6
click at [704, 84] on h2 "Vlarema 9 | Update Vlaamse wetgeving" at bounding box center [676, 83] width 274 height 36
click at [938, 27] on span "Offerte aanvragen" at bounding box center [950, 27] width 104 height 18
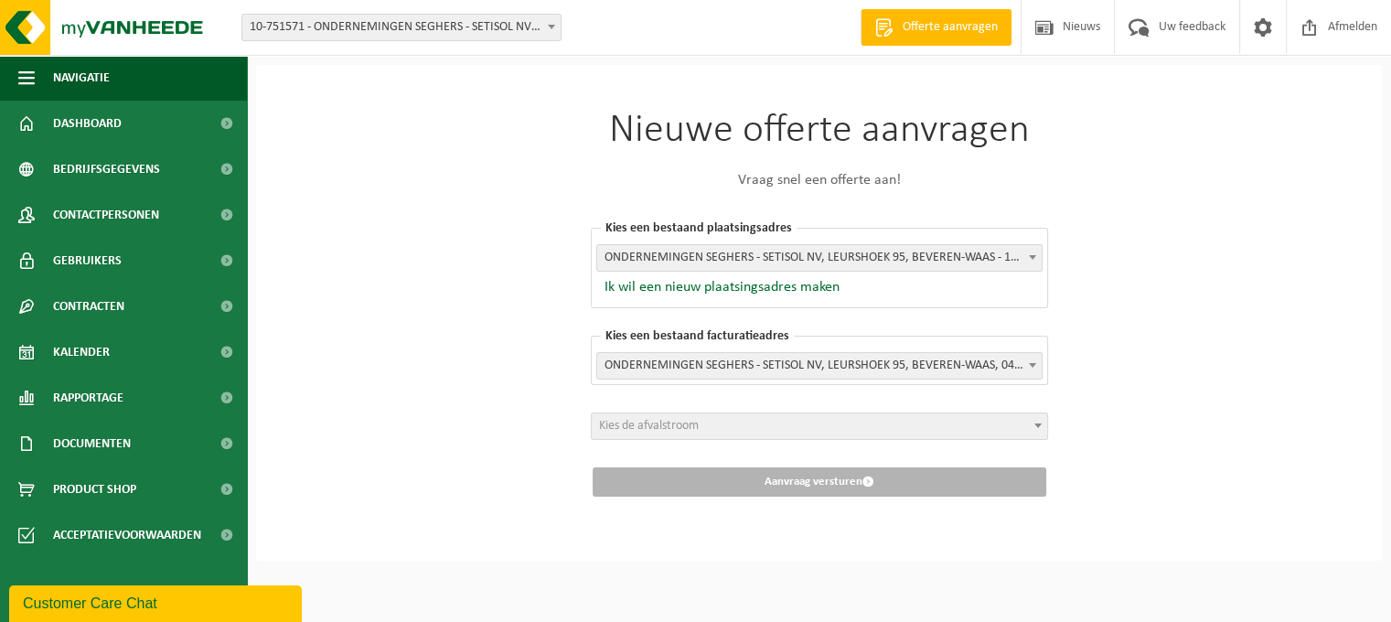
click at [728, 272] on div "Kies een bestaand plaatsingsadres Wat is het plaatsingsadres? ONDERNEMINGEN SEG…" at bounding box center [819, 268] width 457 height 80
click at [731, 265] on span "ONDERNEMINGEN SEGHERS - SETISOL NV, LEURSHOEK 95, BEVEREN-WAAS - 10-751571" at bounding box center [819, 258] width 444 height 26
click at [719, 421] on span "Kies de afvalstroom" at bounding box center [819, 426] width 455 height 26
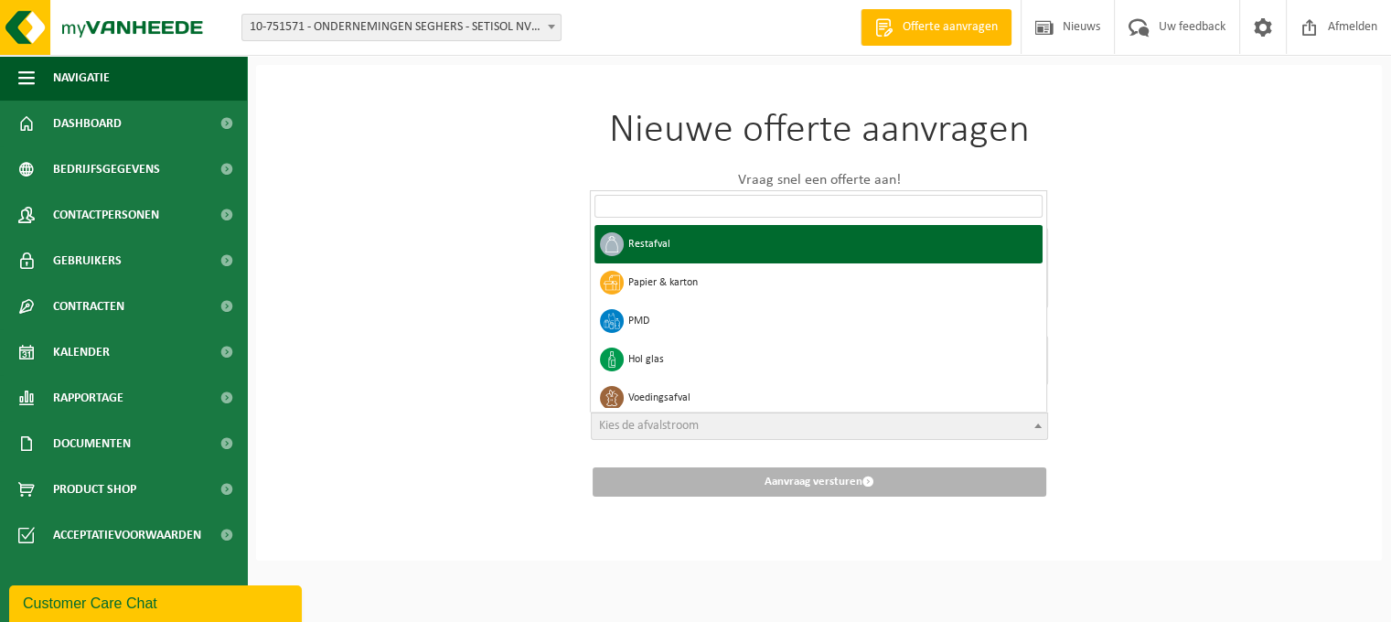
click at [886, 200] on input "search" at bounding box center [818, 206] width 448 height 23
type input "j"
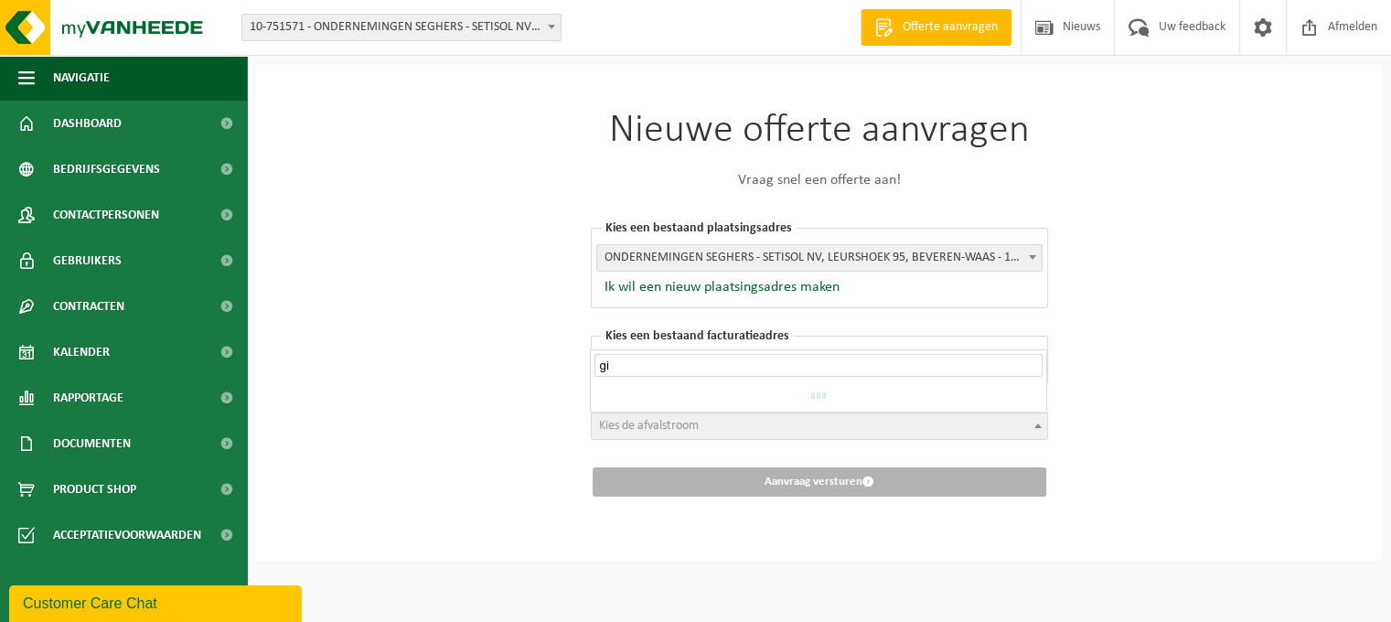
type input "g"
type input "o"
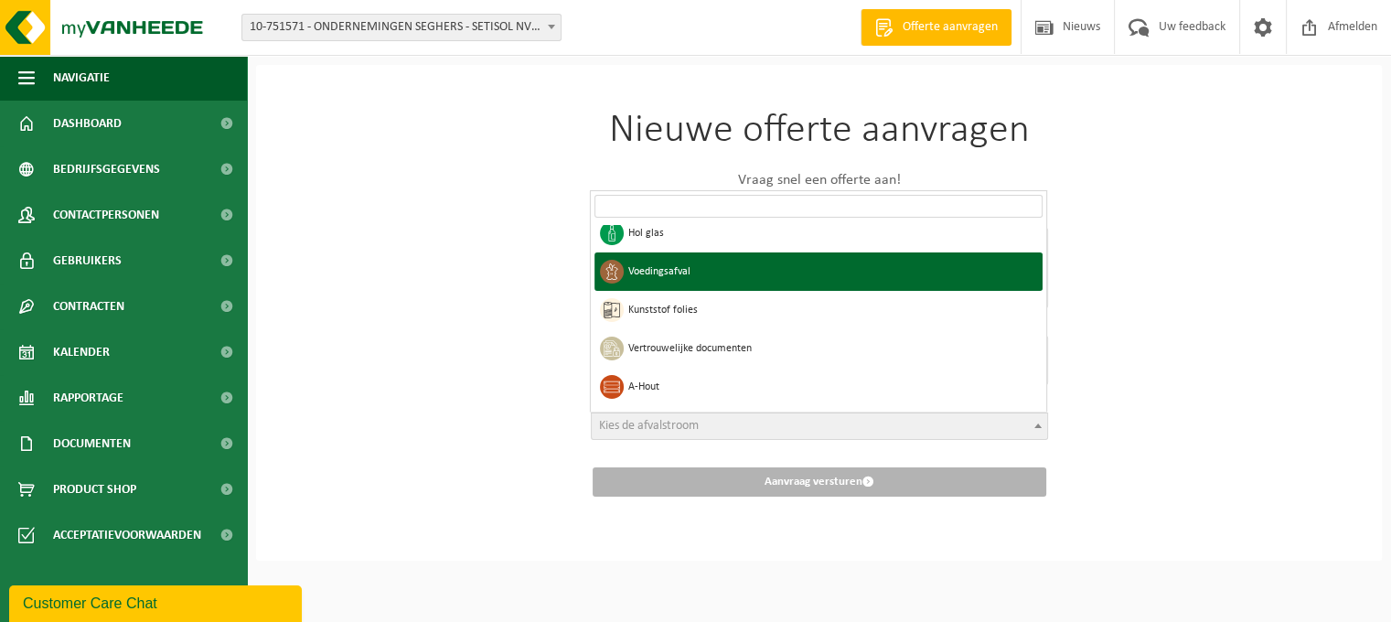
scroll to position [146, 0]
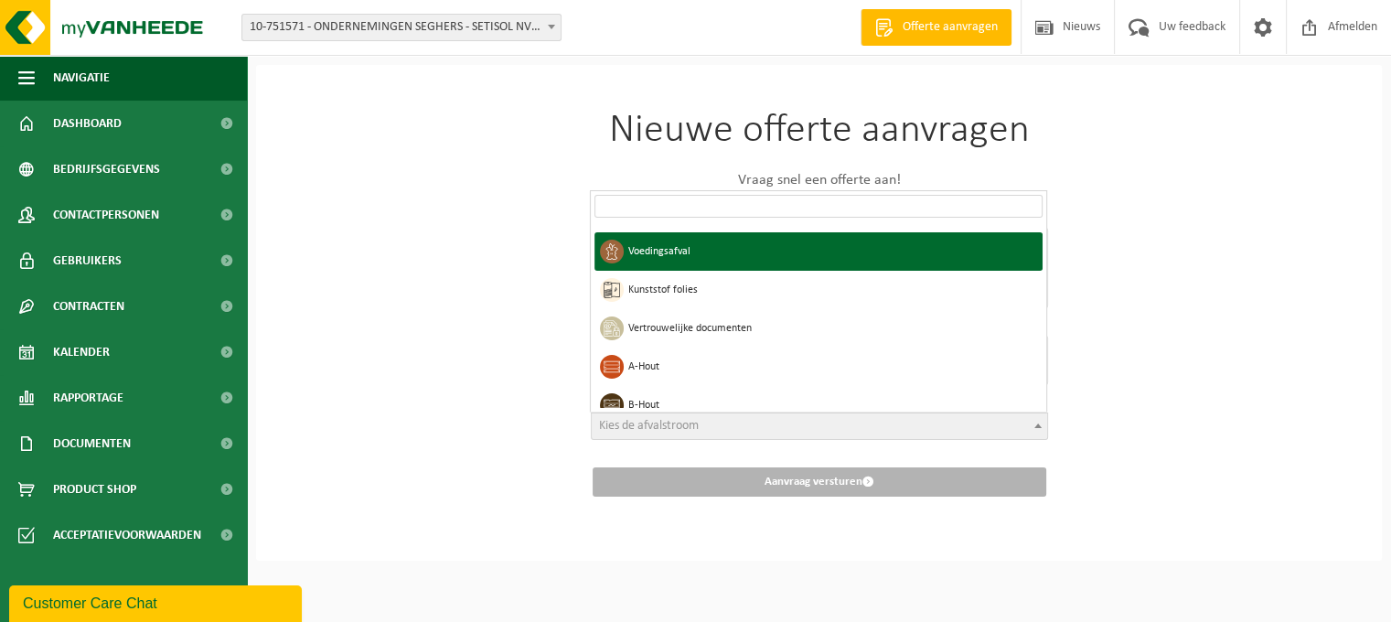
click at [1043, 401] on span "Restafval Papier & karton PMD Hol glas Voedingsafval Kunststof folies Vertrouwe…" at bounding box center [818, 316] width 455 height 190
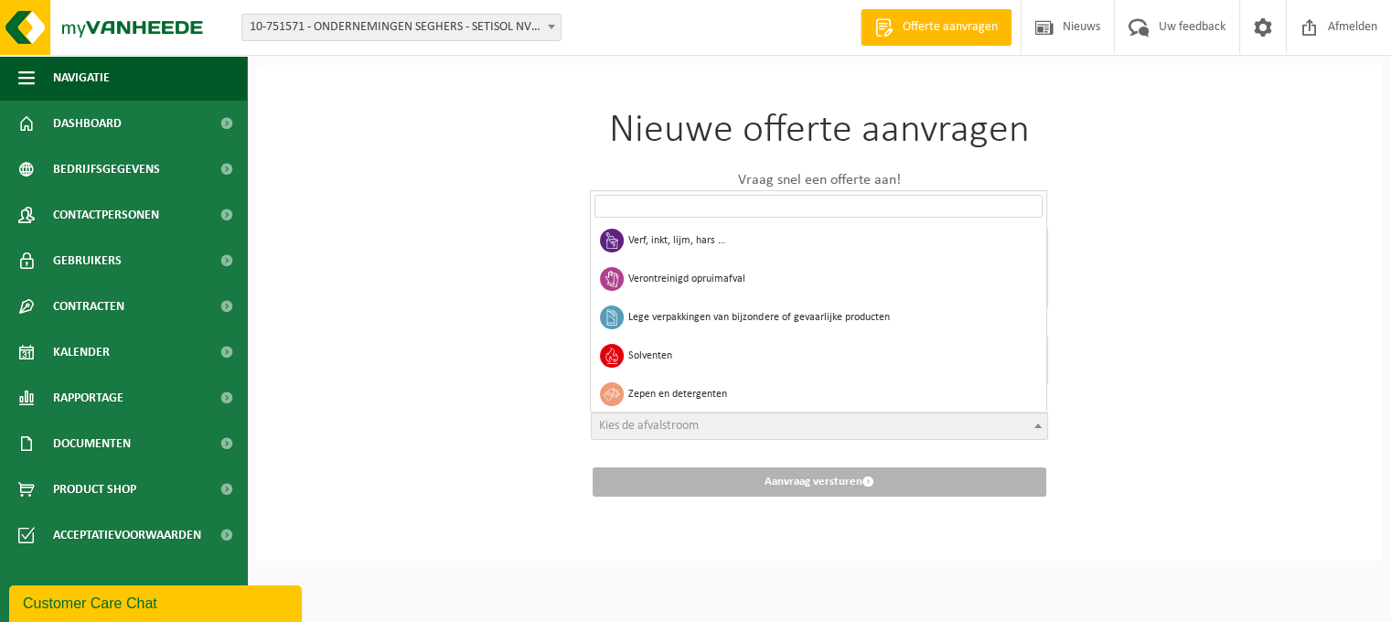
scroll to position [1024, 0]
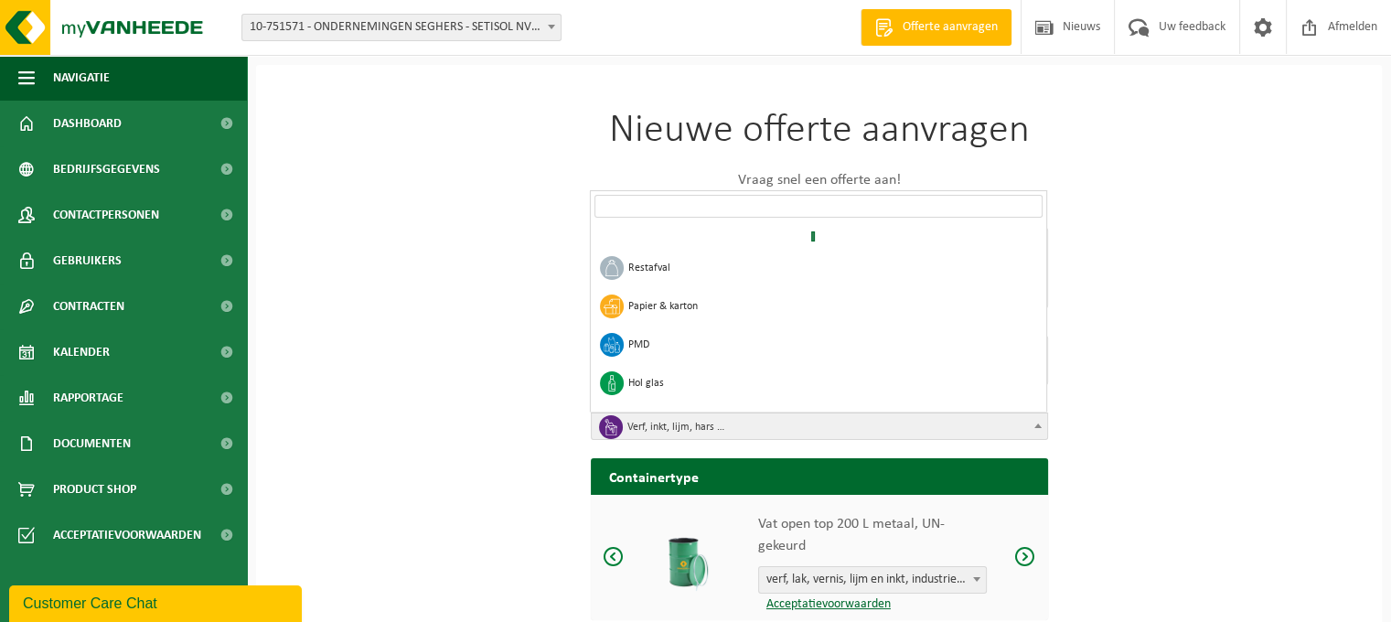
click at [673, 419] on span "Verf, inkt, lijm, hars …" at bounding box center [825, 427] width 397 height 26
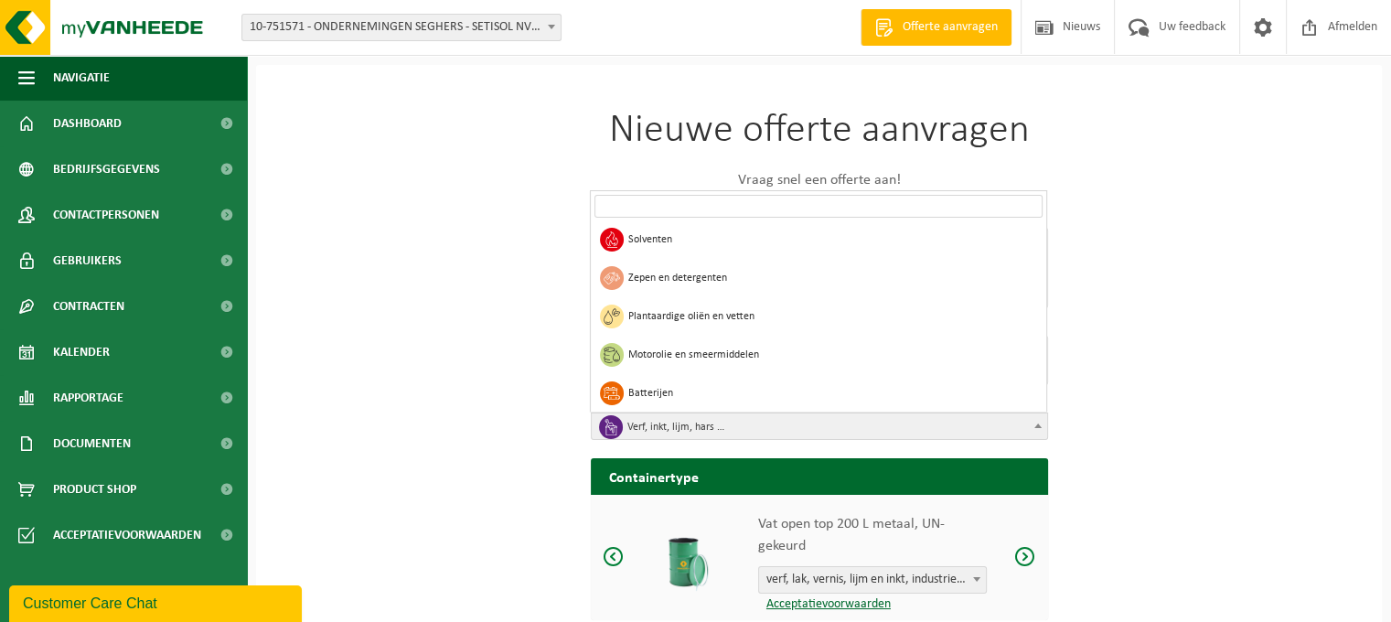
scroll to position [1167, 0]
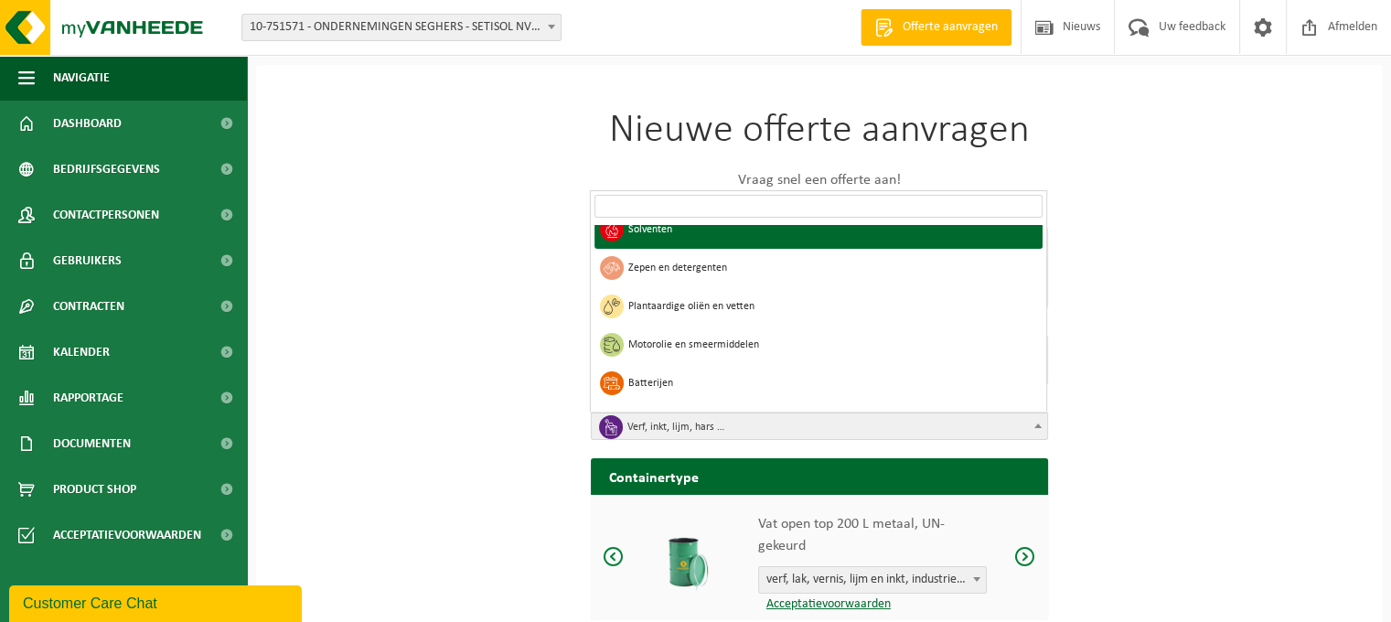
select select "27"
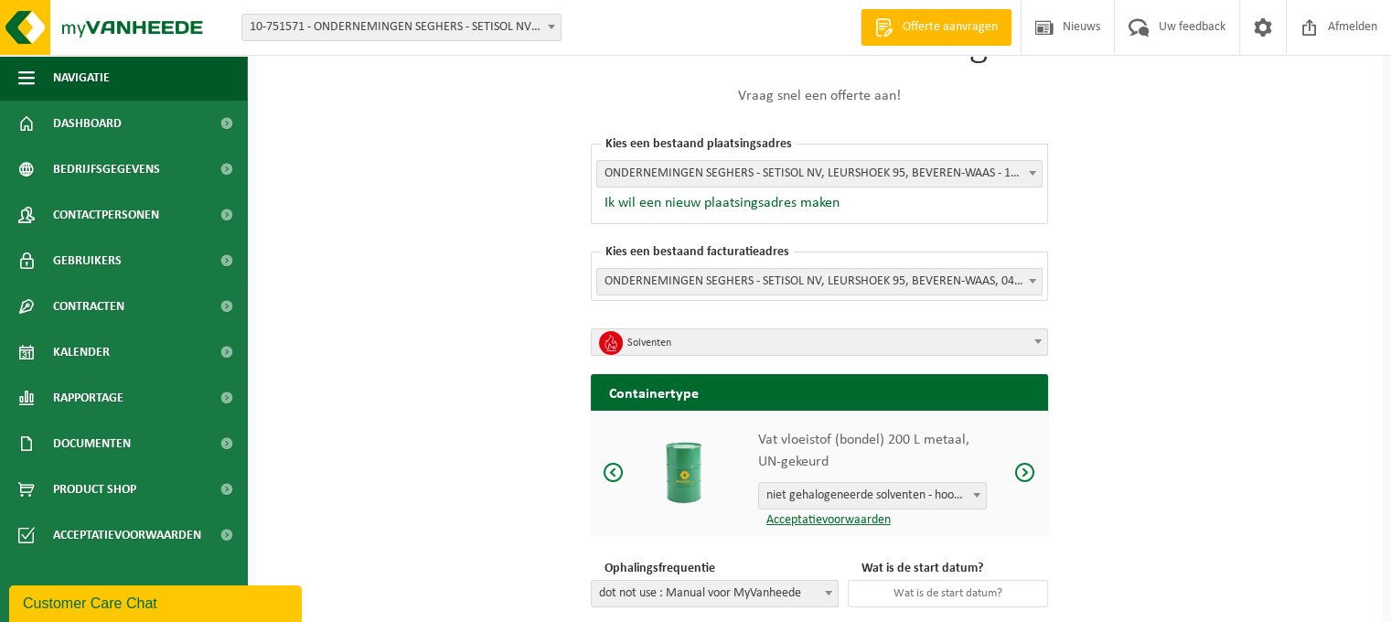
scroll to position [183, 0]
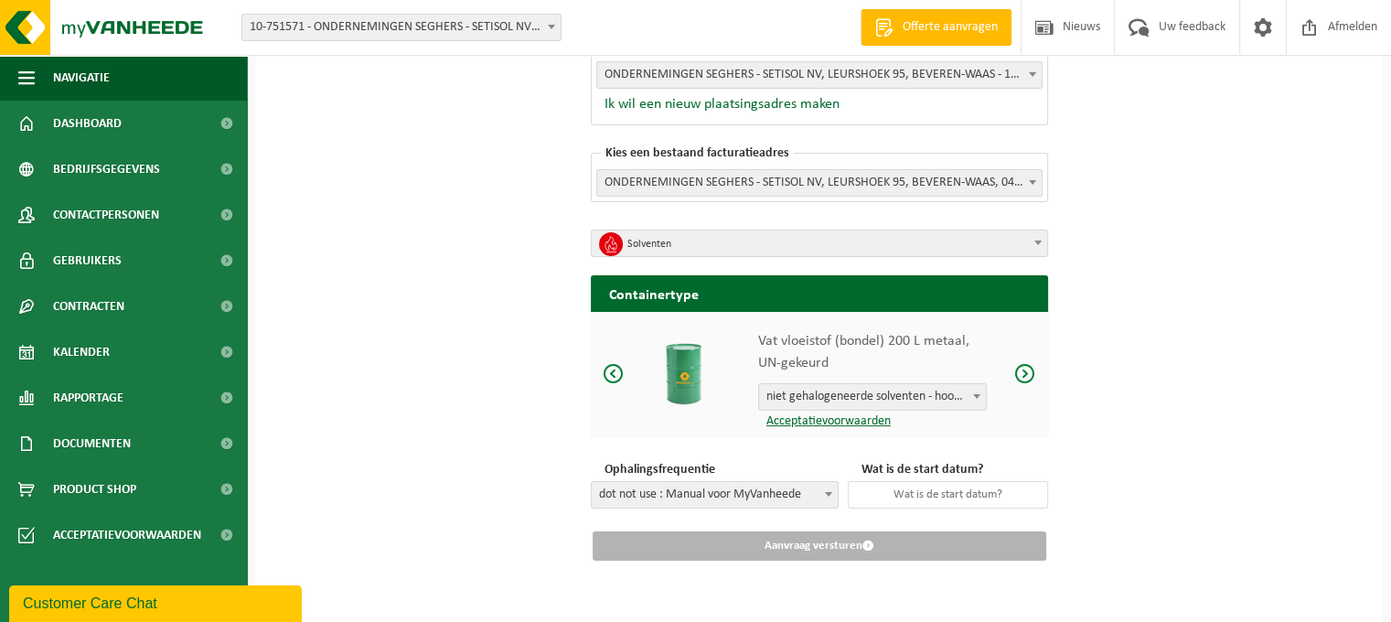
click at [1021, 372] on span at bounding box center [1024, 373] width 22 height 23
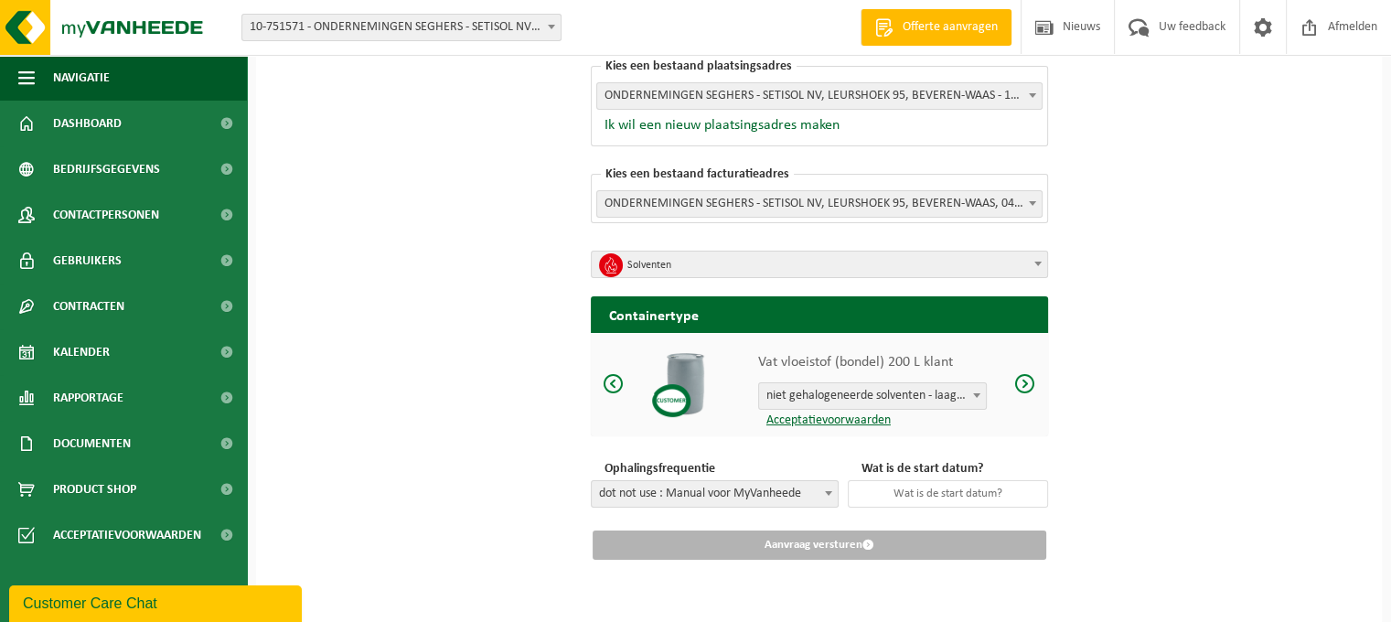
click at [1027, 385] on span at bounding box center [1024, 383] width 22 height 23
click at [965, 393] on span "niet gehalogeneerde solventen - hoogcalorisch in IBC" at bounding box center [872, 396] width 227 height 26
click at [667, 497] on span "dot not use : Manual voor MyVanheede" at bounding box center [715, 494] width 246 height 26
click at [669, 490] on span "dot not use : Manual voor MyVanheede" at bounding box center [715, 494] width 246 height 26
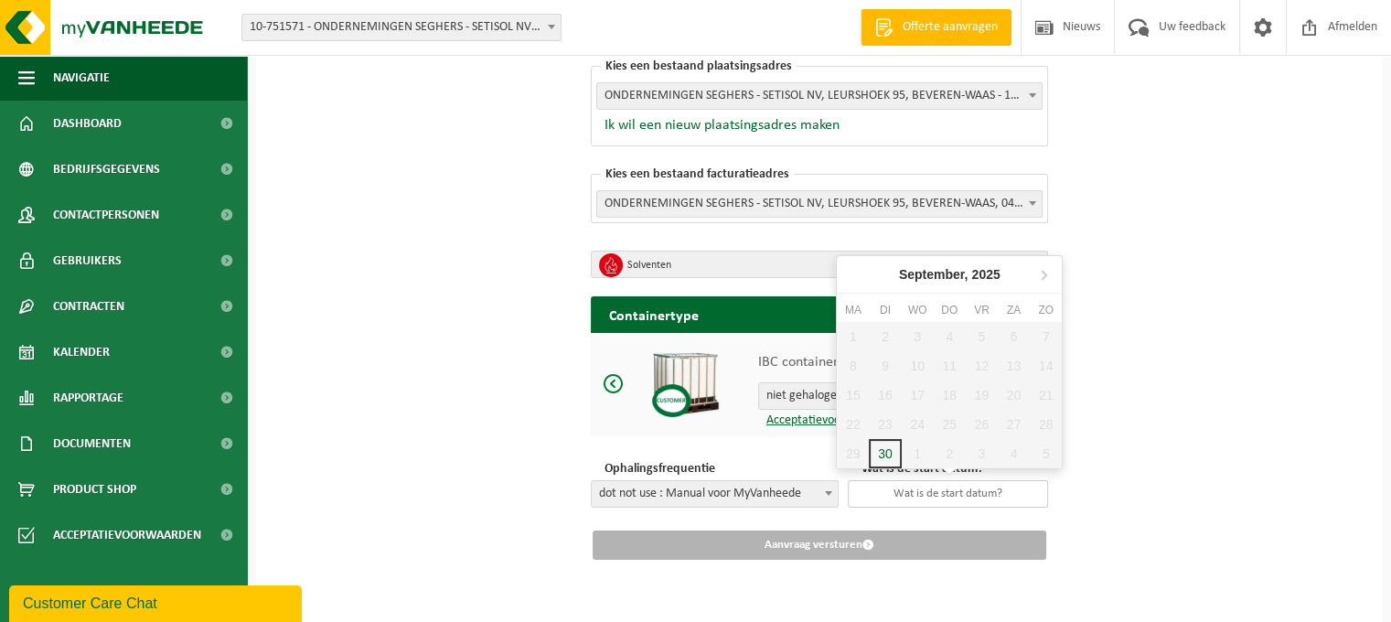
click at [927, 493] on input "text" at bounding box center [948, 493] width 200 height 27
click at [893, 457] on div "30" at bounding box center [885, 453] width 32 height 29
type input "2025-09-30"
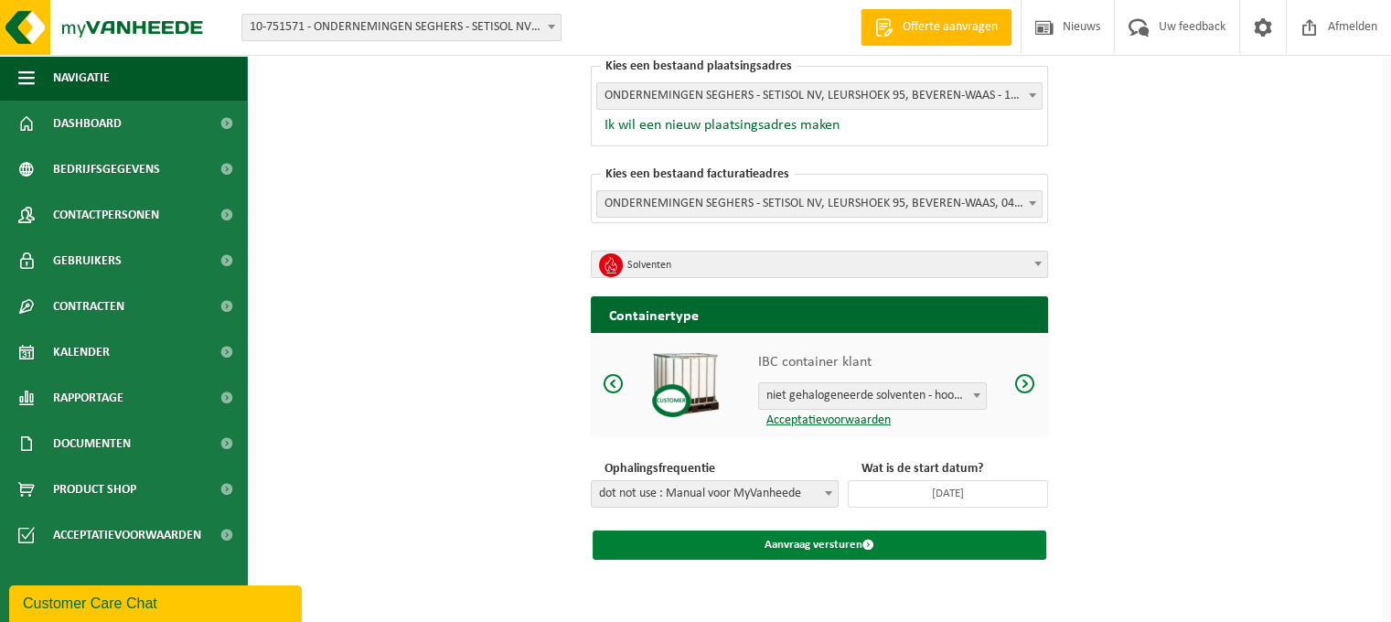
click at [879, 548] on button "Aanvraag versturen" at bounding box center [818, 544] width 453 height 29
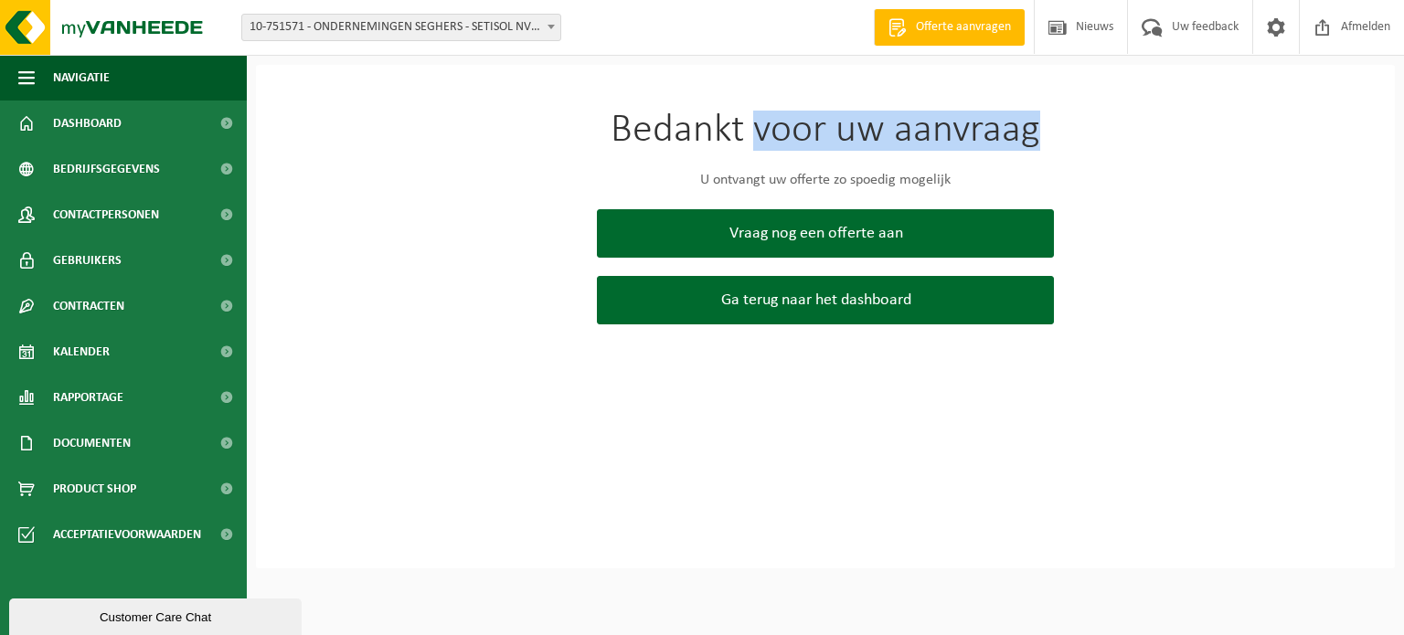
drag, startPoint x: 1024, startPoint y: 143, endPoint x: 935, endPoint y: 149, distance: 88.9
click at [1049, 142] on h1 "Bedankt voor uw aanvraag" at bounding box center [825, 131] width 457 height 40
click at [935, 149] on h1 "Bedankt voor uw aanvraag" at bounding box center [825, 131] width 457 height 40
drag, startPoint x: 935, startPoint y: 149, endPoint x: 898, endPoint y: 153, distance: 37.7
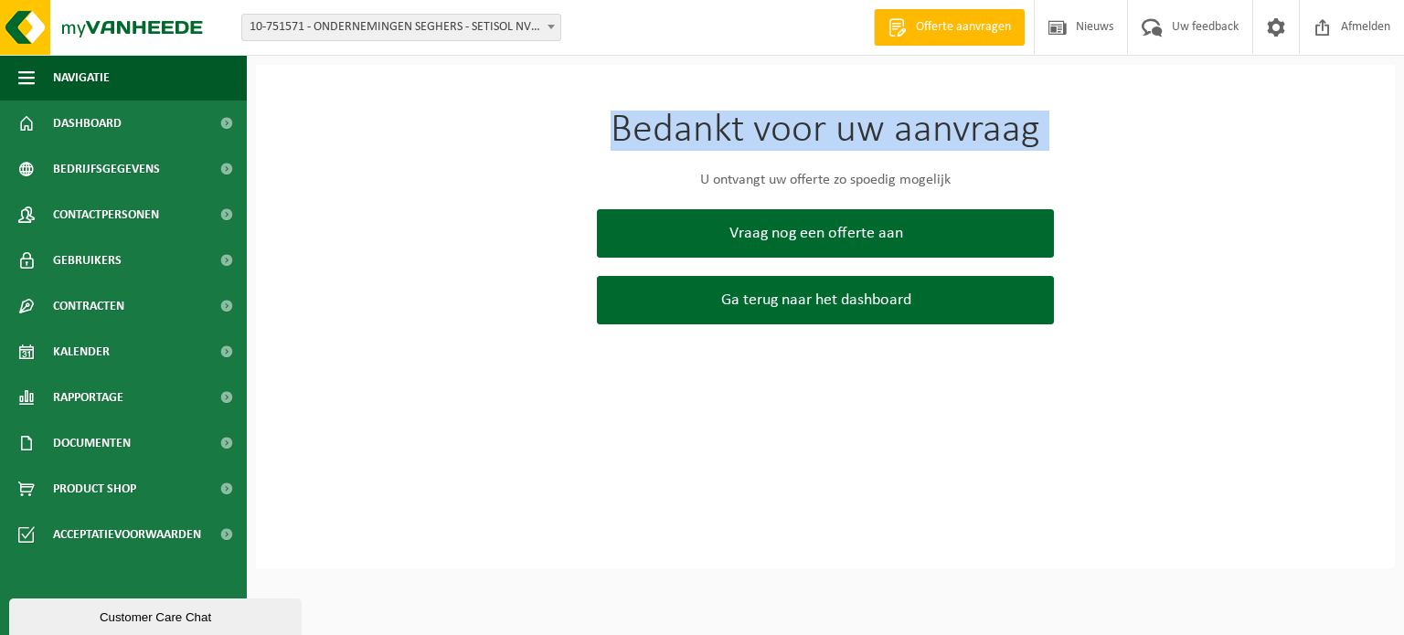
click at [934, 149] on h1 "Bedankt voor uw aanvraag" at bounding box center [825, 131] width 457 height 40
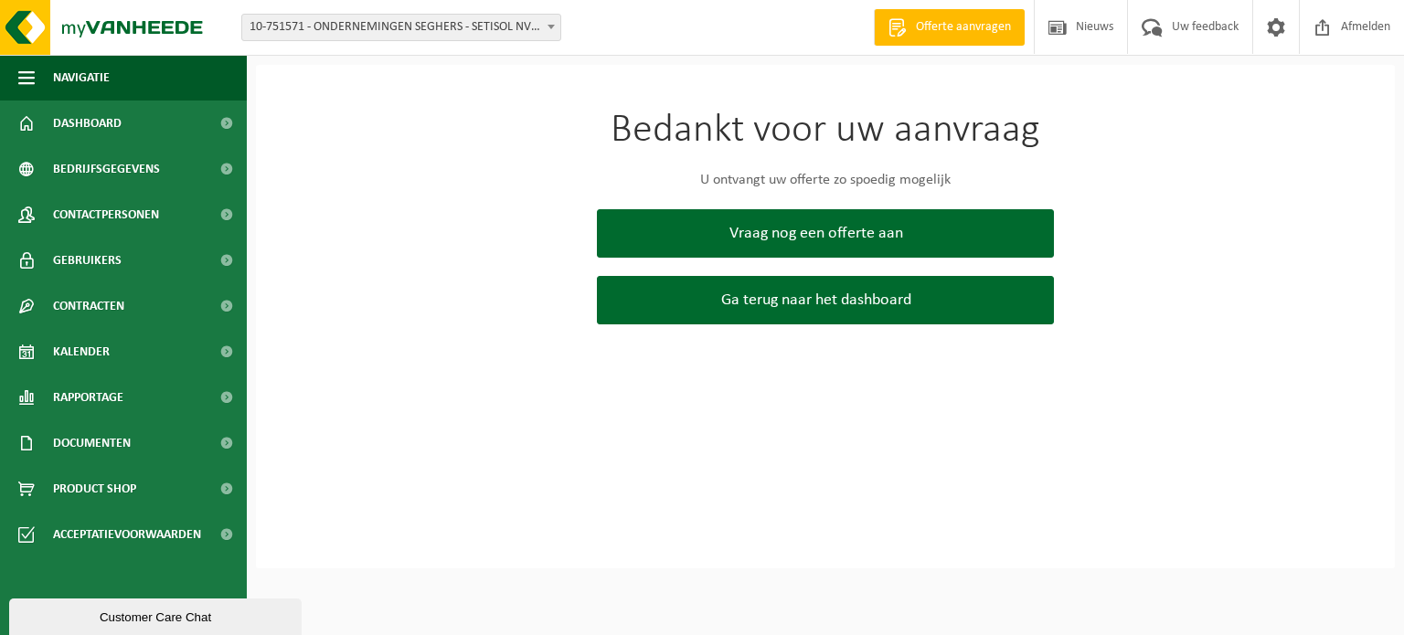
click at [812, 162] on div "Bedankt voor uw aanvraag U ontvangt uw offerte zo spoedig mogelijk Vraag nog ee…" at bounding box center [825, 217] width 549 height 305
click at [809, 162] on div "Bedankt voor uw aanvraag U ontvangt uw offerte zo spoedig mogelijk Vraag nog ee…" at bounding box center [825, 217] width 549 height 305
drag, startPoint x: 809, startPoint y: 162, endPoint x: 845, endPoint y: 170, distance: 36.6
click at [811, 162] on div "Bedankt voor uw aanvraag U ontvangt uw offerte zo spoedig mogelijk Vraag nog ee…" at bounding box center [825, 217] width 549 height 305
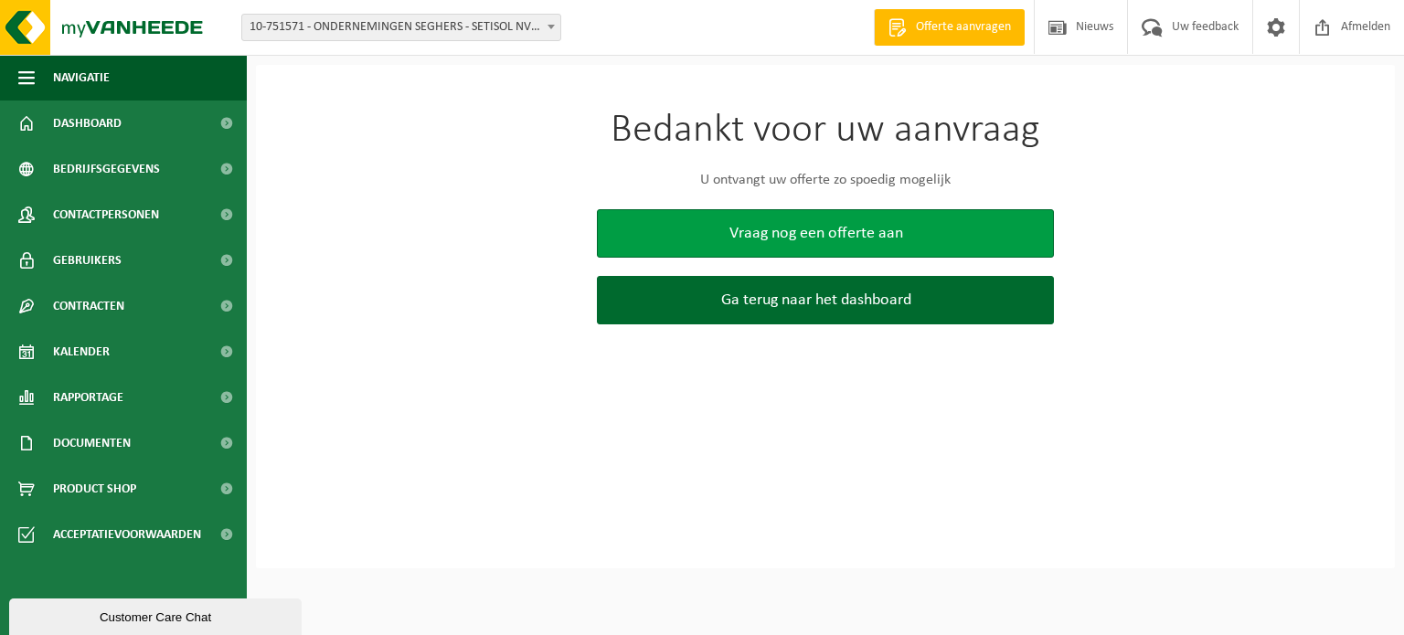
drag, startPoint x: 845, startPoint y: 170, endPoint x: 816, endPoint y: 210, distance: 49.7
click at [845, 178] on p "U ontvangt uw offerte zo spoedig mogelijk" at bounding box center [825, 180] width 457 height 22
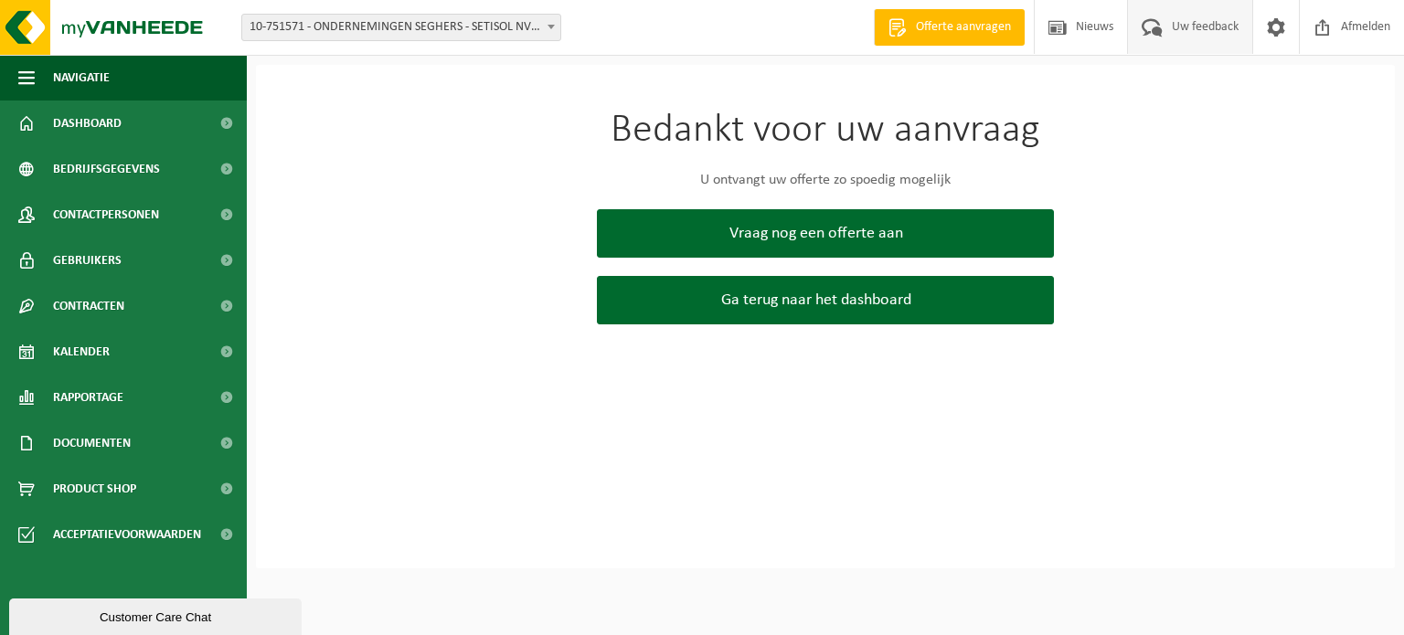
drag, startPoint x: 1095, startPoint y: 127, endPoint x: 1180, endPoint y: 53, distance: 112.8
click at [1097, 127] on div "Bedankt voor uw aanvraag U ontvangt uw offerte zo spoedig mogelijk Vraag nog ee…" at bounding box center [825, 217] width 549 height 305
click at [26, 28] on img at bounding box center [109, 27] width 219 height 55
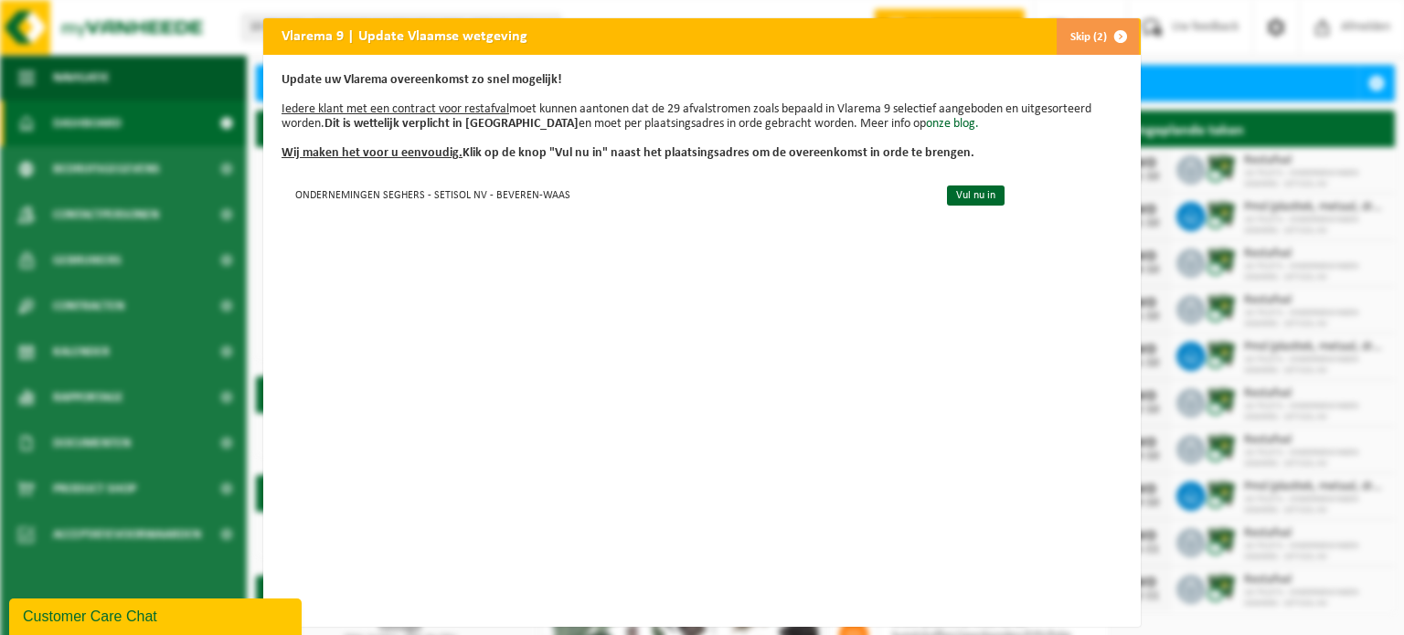
click at [514, 175] on div "Update uw Vlarema overeenkomst zo snel mogelijk! Iedere klant met een contract …" at bounding box center [702, 341] width 878 height 572
click at [375, 192] on td "ONDERNEMINGEN SEGHERS - SETISOL NV - BEVEREN-WAAS" at bounding box center [607, 194] width 650 height 30
click at [971, 211] on div "Update uw Vlarema overeenkomst zo snel mogelijk! Iedere klant met een contract …" at bounding box center [702, 341] width 878 height 572
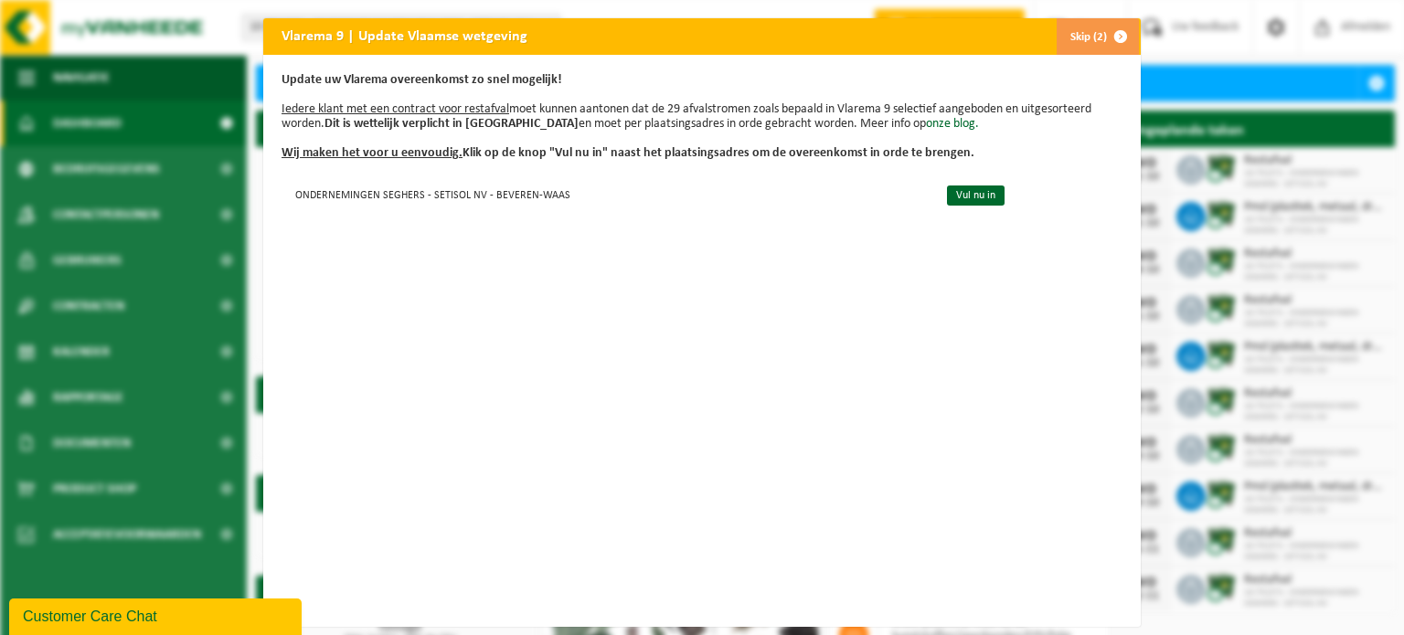
click at [1093, 25] on button "Skip (2)" at bounding box center [1097, 36] width 83 height 37
